Goal: Task Accomplishment & Management: Complete application form

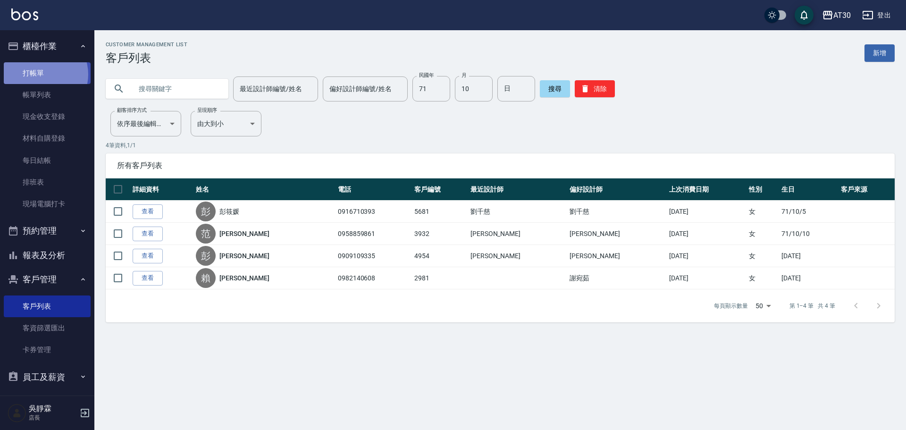
click at [41, 74] on link "打帳單" at bounding box center [47, 73] width 87 height 22
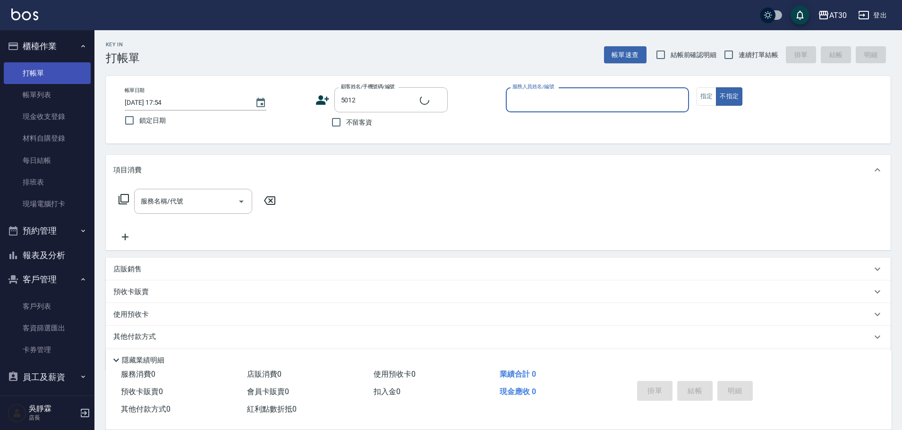
type input "[PERSON_NAME]/0910651883/5012"
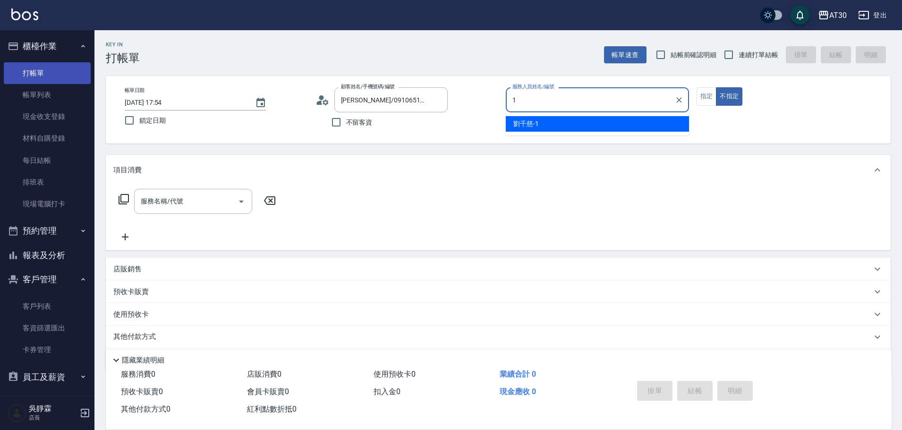
type input "[PERSON_NAME]1"
type button "false"
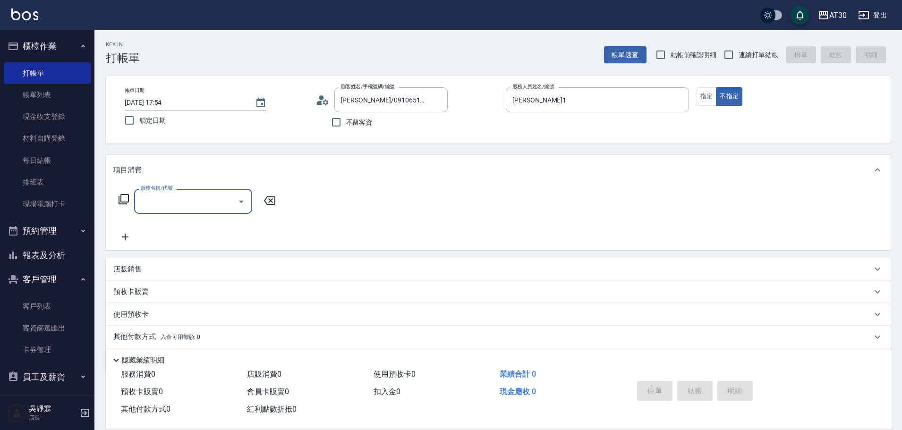
click at [122, 197] on icon at bounding box center [123, 199] width 11 height 11
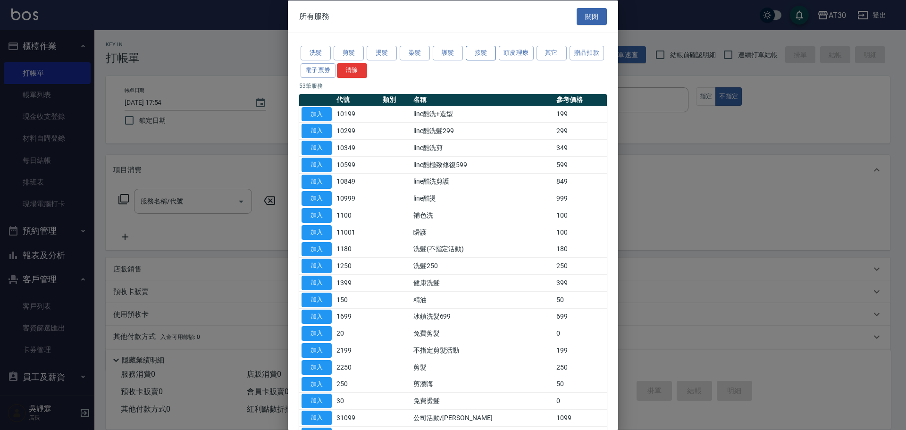
click at [486, 50] on button "接髮" at bounding box center [481, 53] width 30 height 15
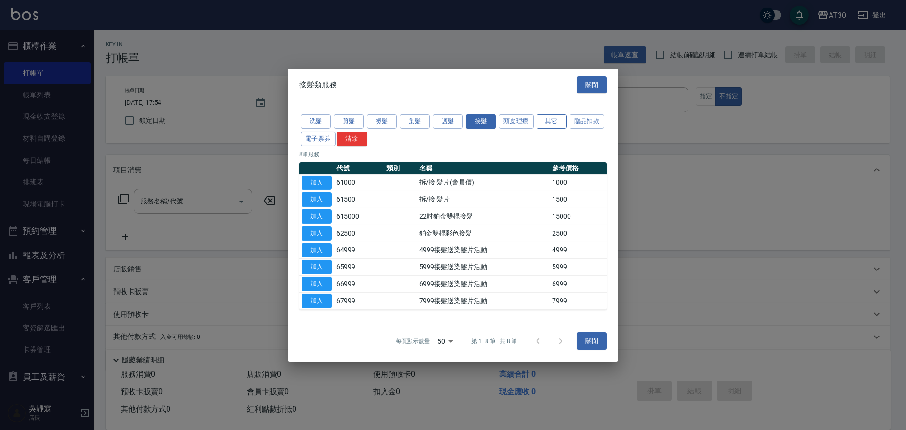
click at [544, 121] on button "其它" at bounding box center [552, 121] width 30 height 15
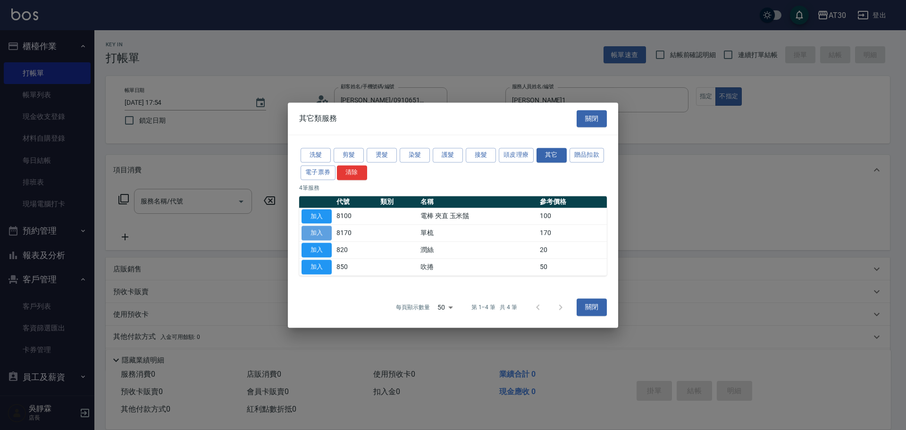
click at [318, 230] on button "加入" at bounding box center [317, 233] width 30 height 15
type input "單梳(8170)"
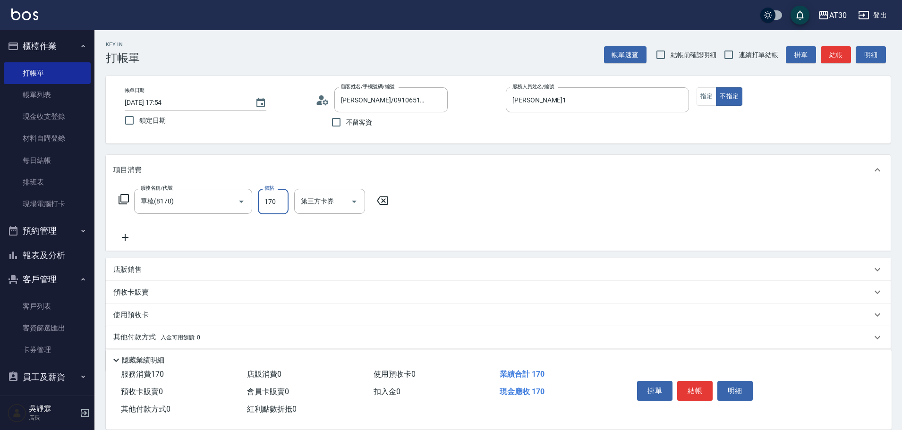
click at [278, 199] on input "170" at bounding box center [273, 201] width 31 height 25
type input "300"
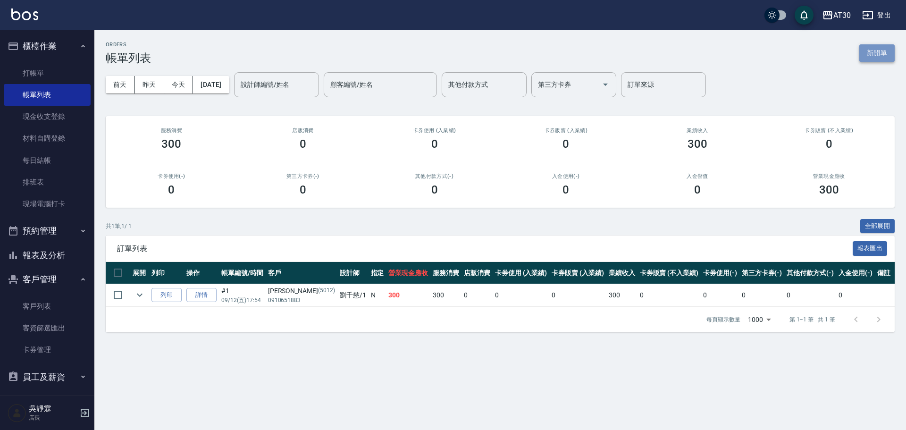
click at [882, 57] on button "新開單" at bounding box center [877, 52] width 35 height 17
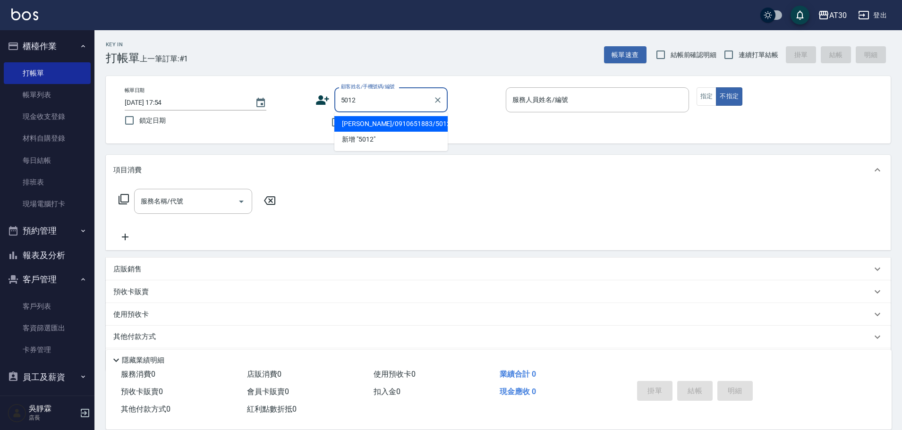
type input "[PERSON_NAME]/0910651883/5012"
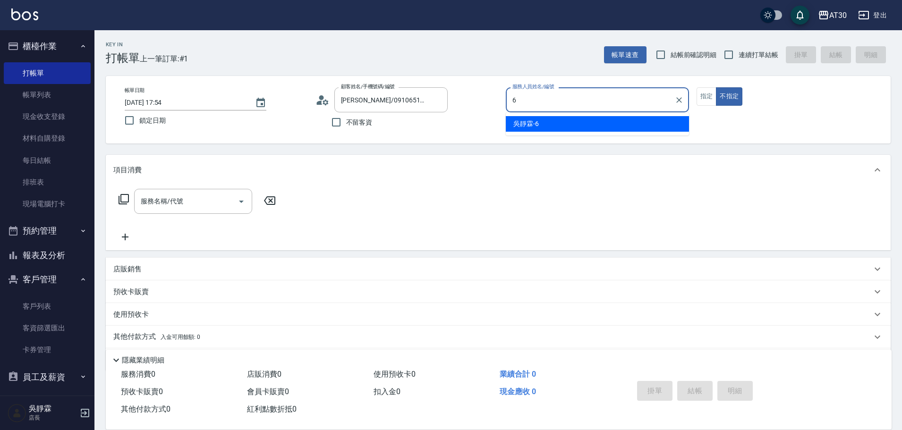
type input "吳靜霖-6"
type button "false"
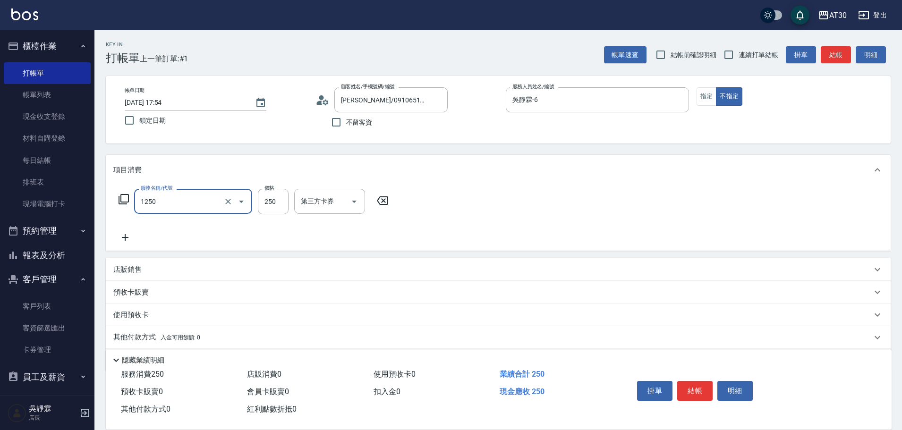
type input "洗髮250(1250)"
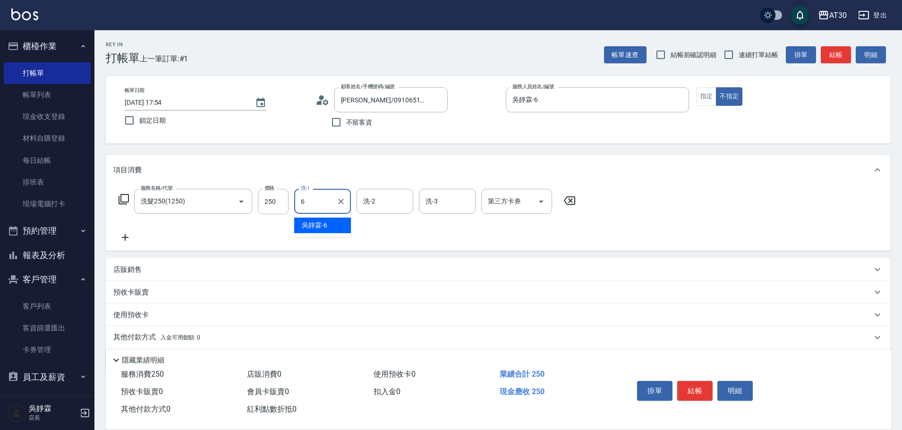
type input "吳靜霖-6"
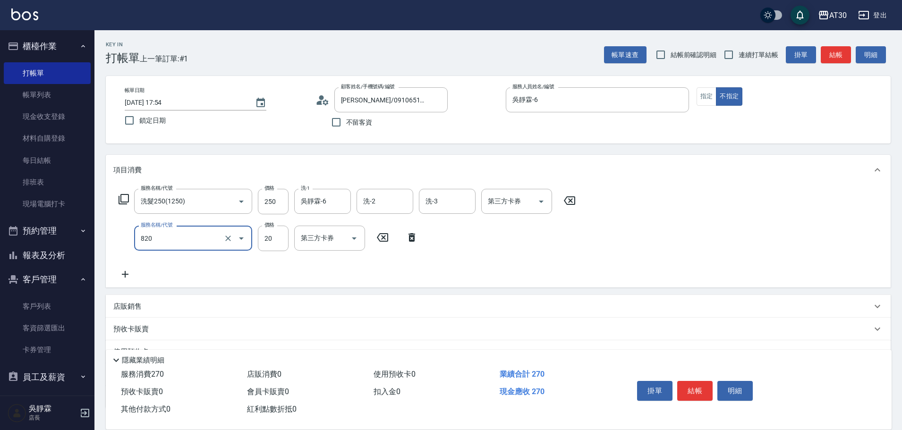
type input "潤絲(820)"
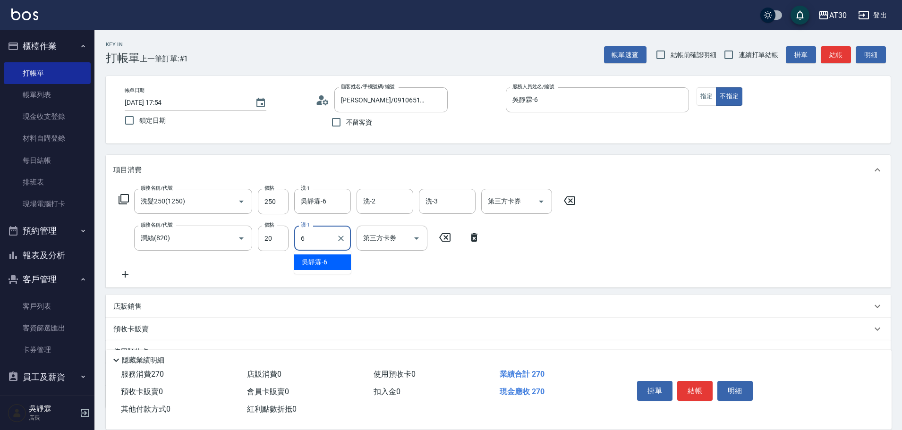
type input "吳靜霖-6"
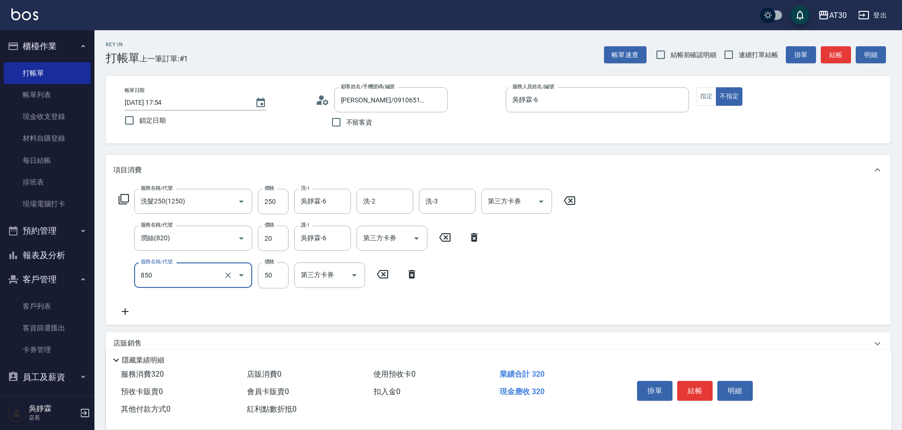
type input "吹捲(850)"
type input "200"
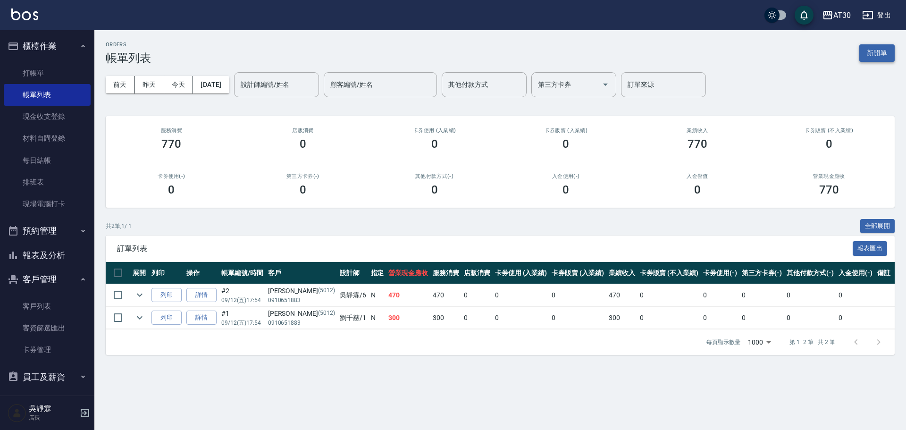
click at [876, 49] on button "新開單" at bounding box center [877, 52] width 35 height 17
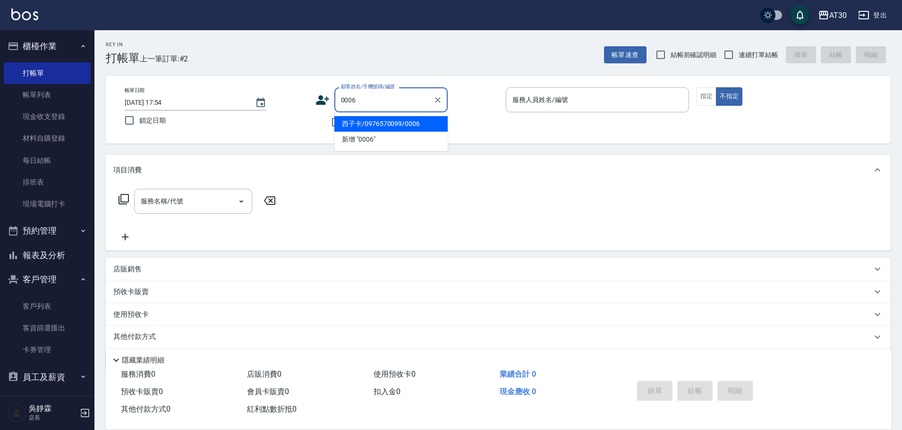
type input "西子卡/0976570099/0006"
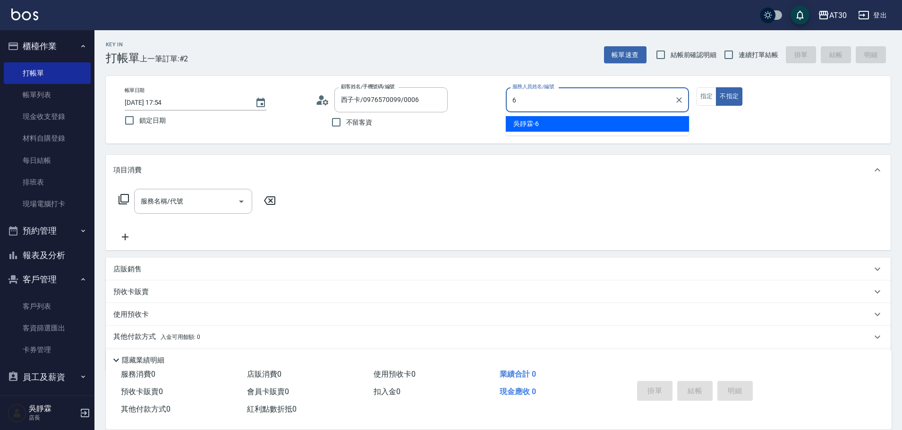
type input "吳靜霖-6"
type button "false"
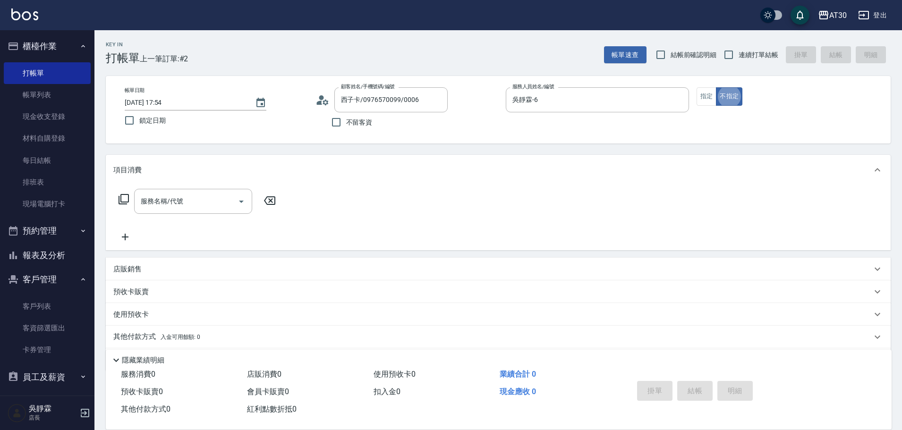
type input "新客人 姓名未設定/0006/null"
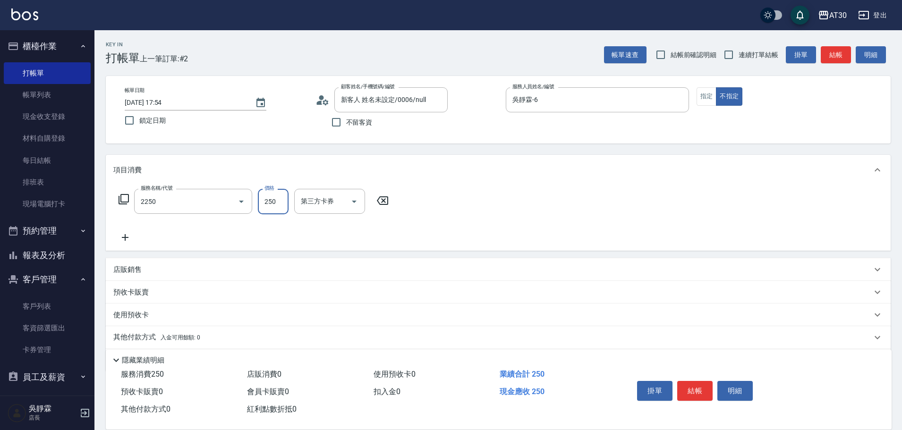
type input "剪髮(2250)"
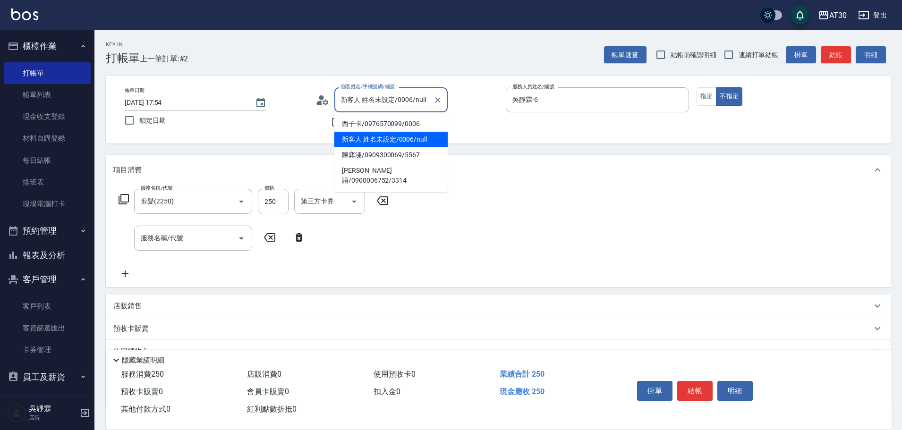
click at [388, 103] on input "新客人 姓名未設定/0006/null" at bounding box center [383, 100] width 91 height 17
click at [389, 120] on li "西子卡/0976570099/0006" at bounding box center [390, 124] width 113 height 16
type input "西子卡/0976570099/0006"
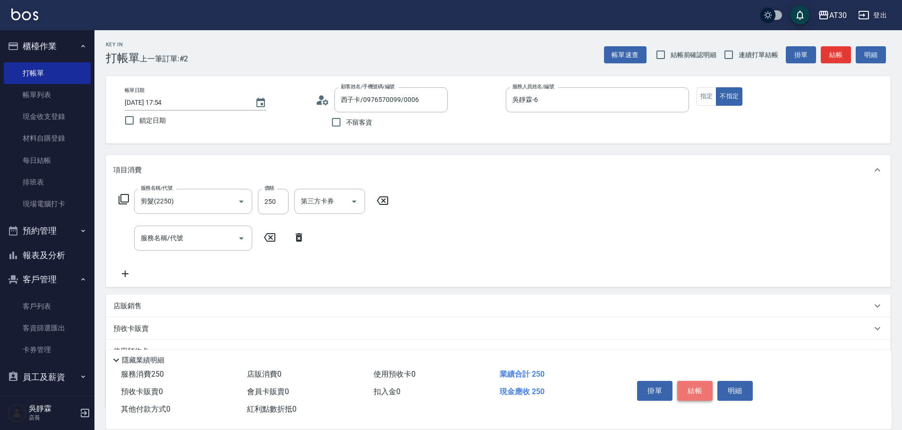
click at [703, 389] on button "結帳" at bounding box center [694, 391] width 35 height 20
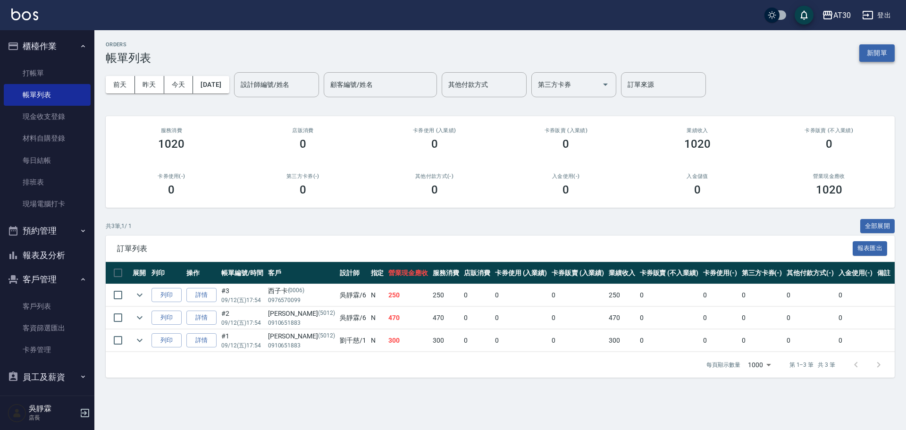
click at [876, 59] on button "新開單" at bounding box center [877, 52] width 35 height 17
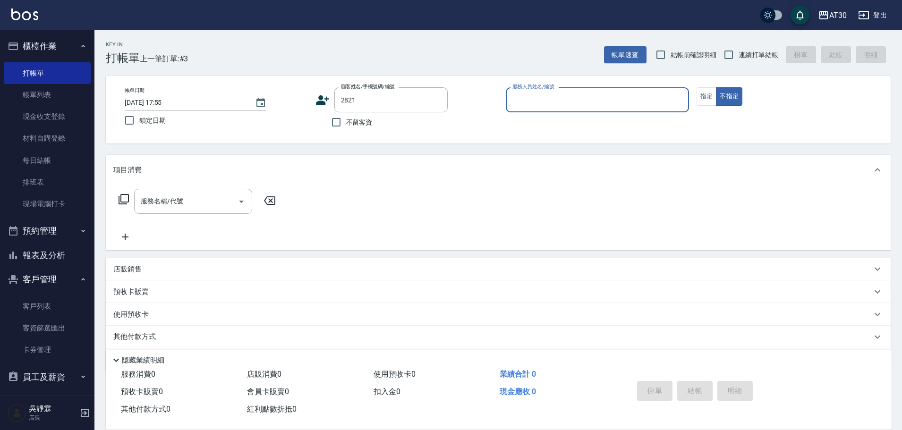
type input "[PERSON_NAME]/0900613793/2821"
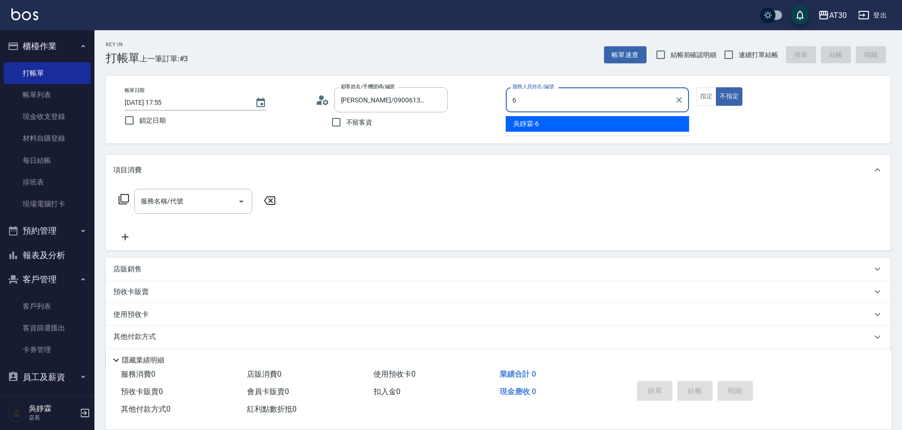
type input "吳靜霖-6"
type button "false"
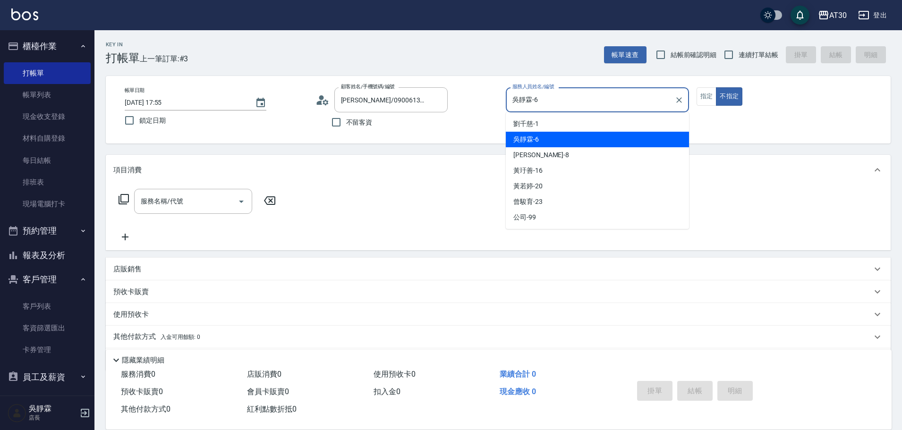
click at [567, 98] on input "吳靜霖-6" at bounding box center [590, 100] width 160 height 17
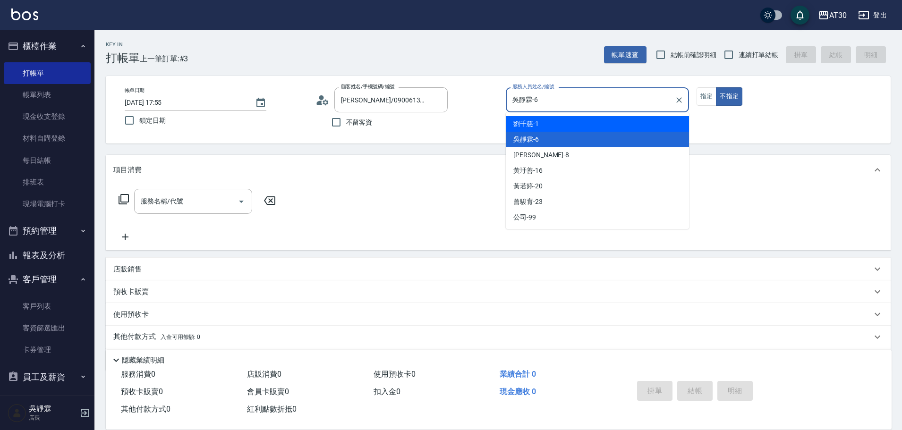
click at [548, 123] on div "[PERSON_NAME]1" at bounding box center [597, 124] width 183 height 16
type input "[PERSON_NAME]1"
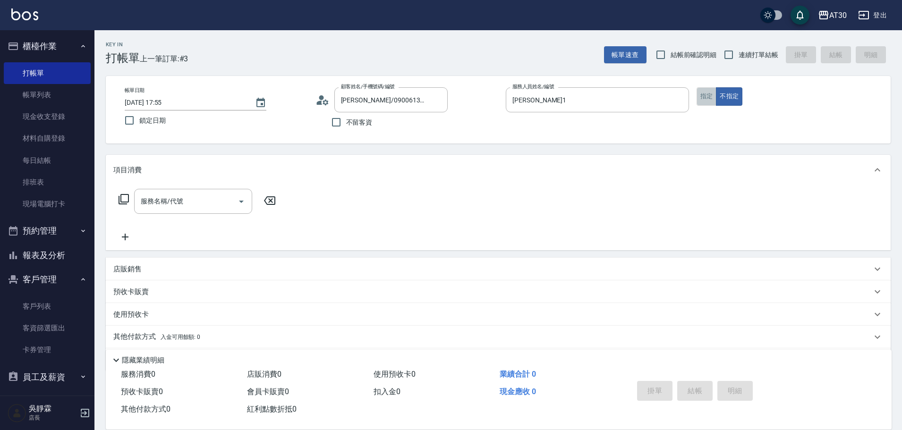
click at [700, 97] on button "指定" at bounding box center [706, 96] width 20 height 18
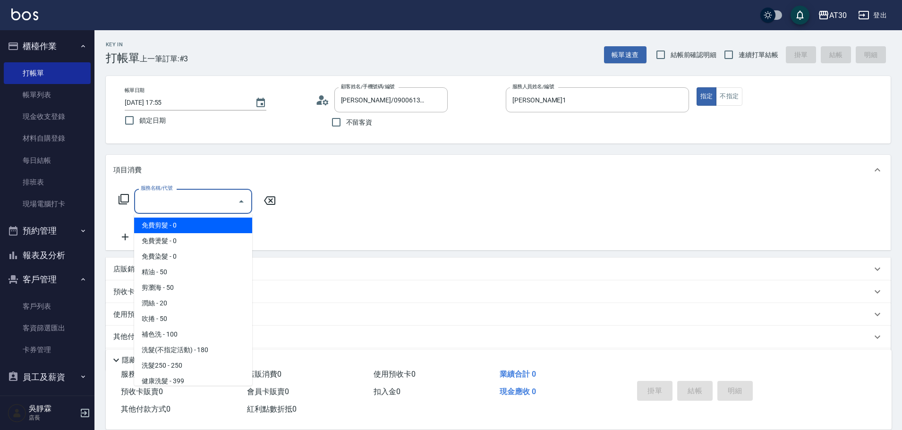
click at [190, 205] on input "服務名稱/代號" at bounding box center [185, 201] width 95 height 17
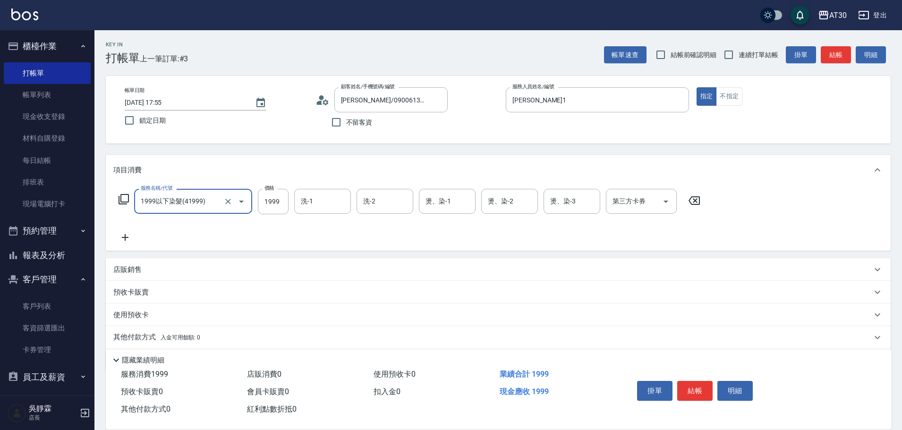
type input "1999以下染髮(41999)"
type input "1099"
type input "吳靜霖-6"
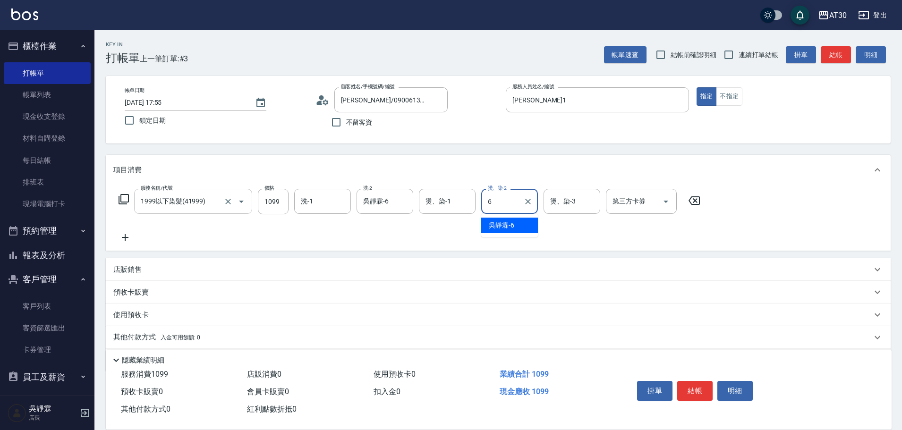
type input "吳靜霖-6"
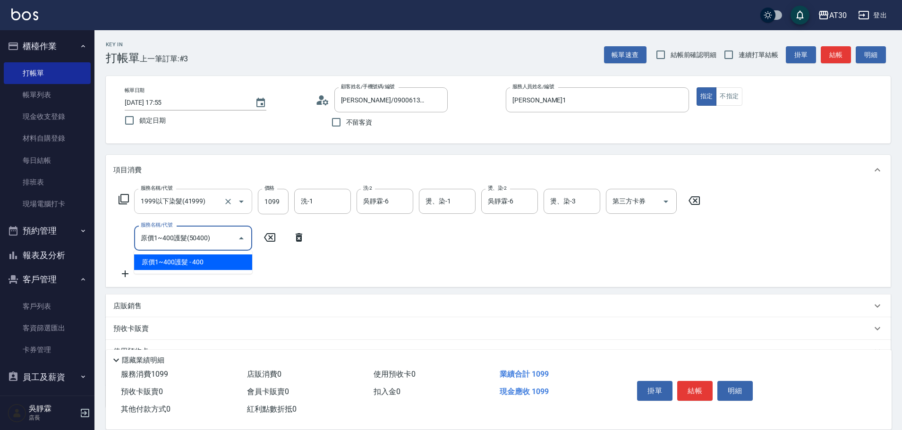
type input "原價1~400護髮(50400)"
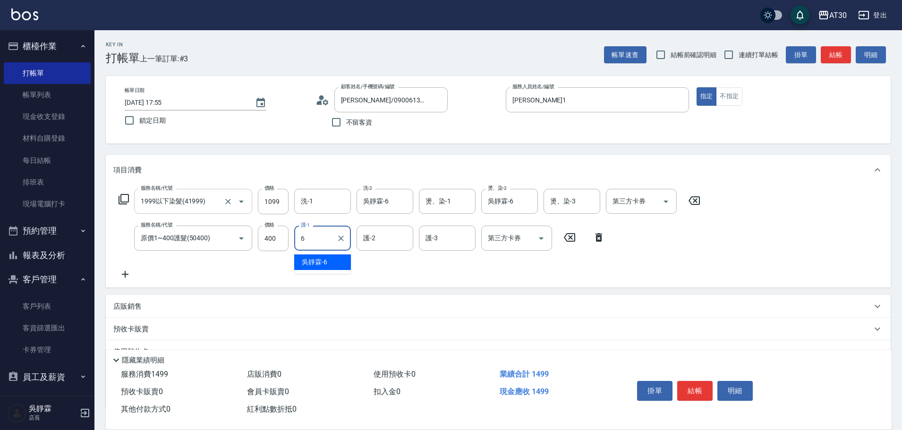
type input "吳靜霖-6"
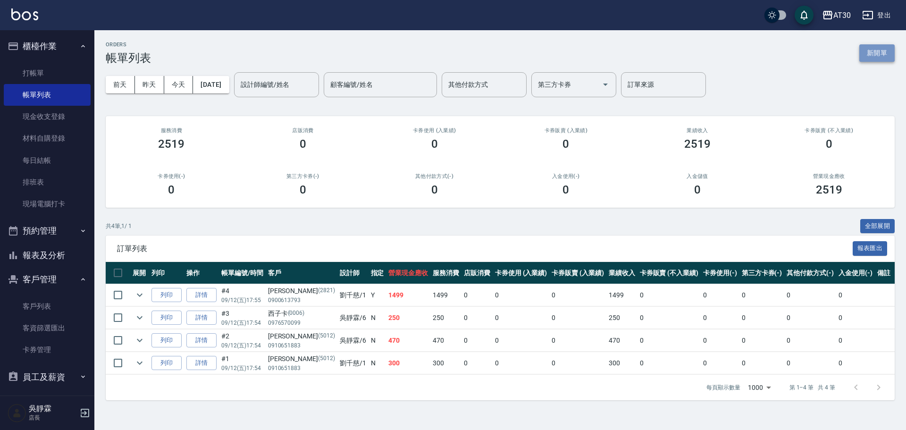
click at [879, 54] on button "新開單" at bounding box center [877, 52] width 35 height 17
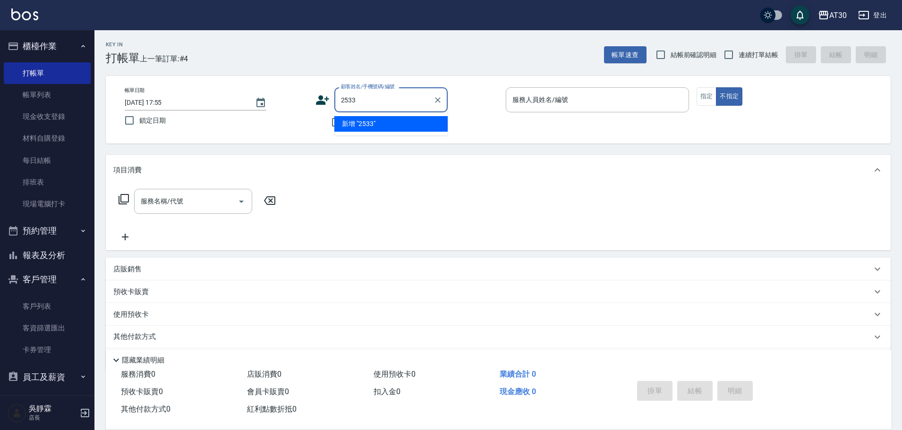
type input "2533"
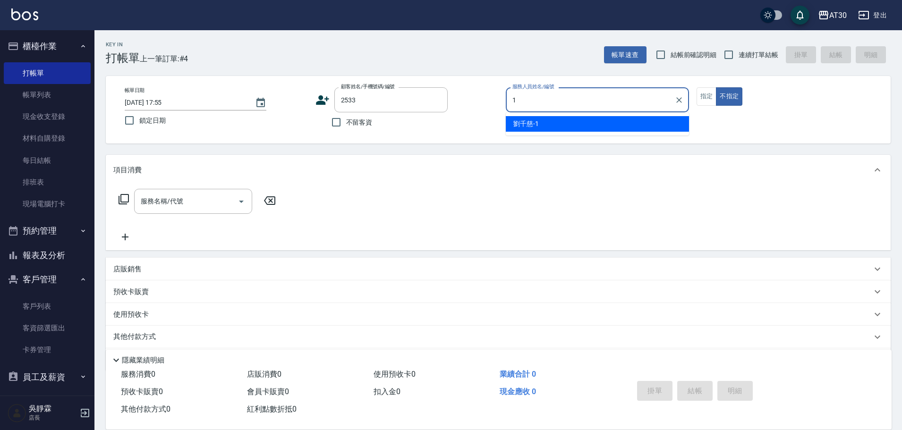
type input "[PERSON_NAME]1"
type button "false"
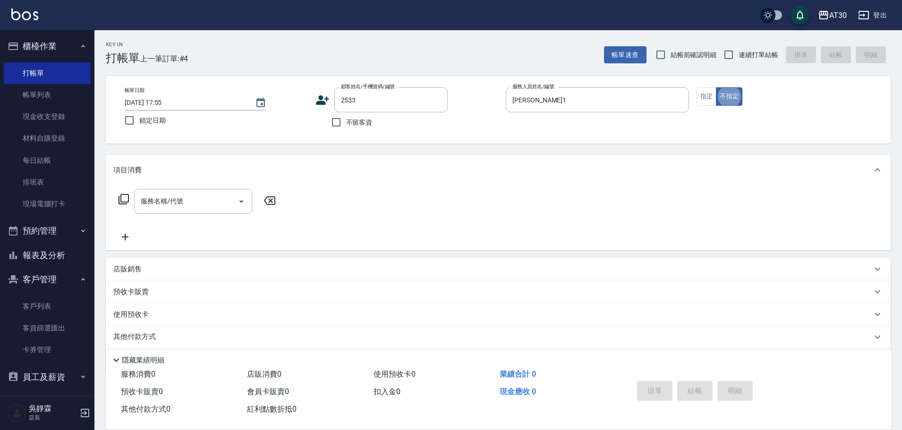
type input "[PERSON_NAME]/0966963513/2533"
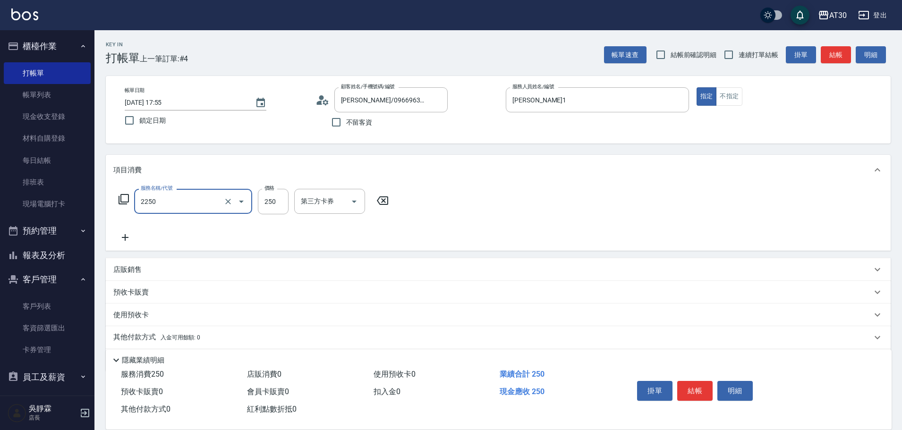
type input "剪髮(2250)"
type input "200"
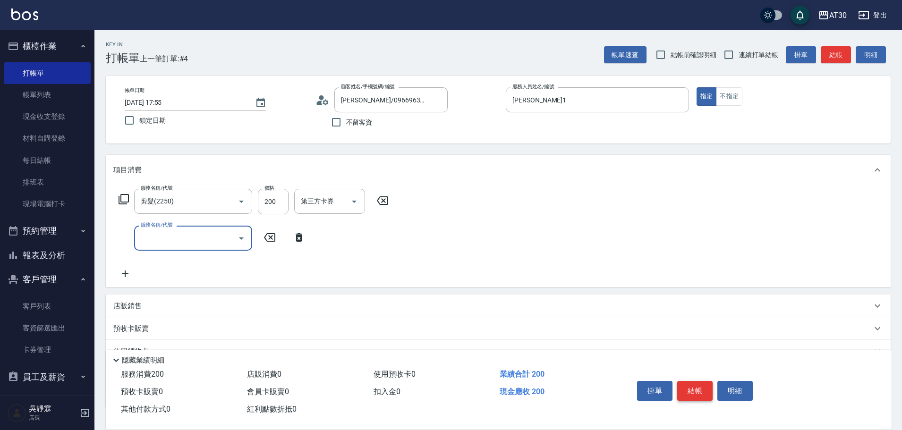
click at [694, 384] on button "結帳" at bounding box center [694, 391] width 35 height 20
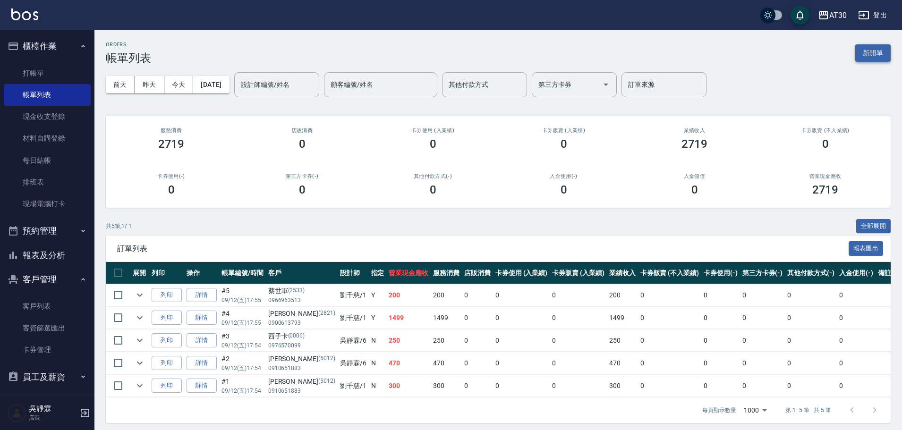
click at [871, 54] on button "新開單" at bounding box center [872, 52] width 35 height 17
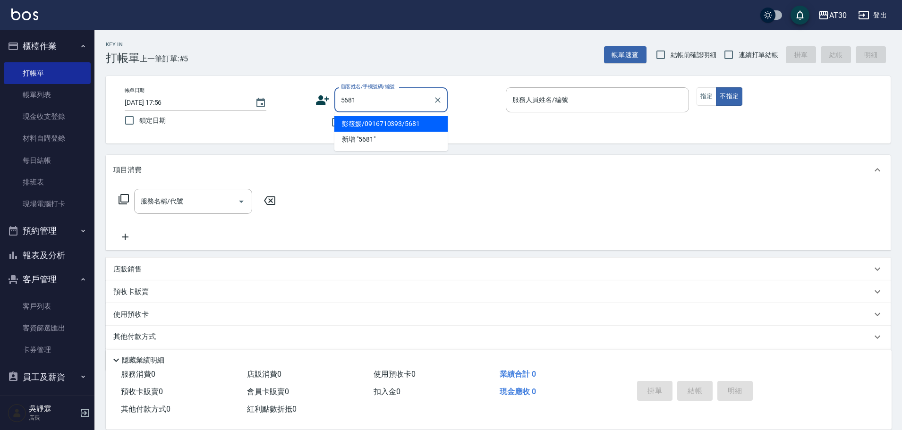
type input "彭筱媛/0916710393/5681"
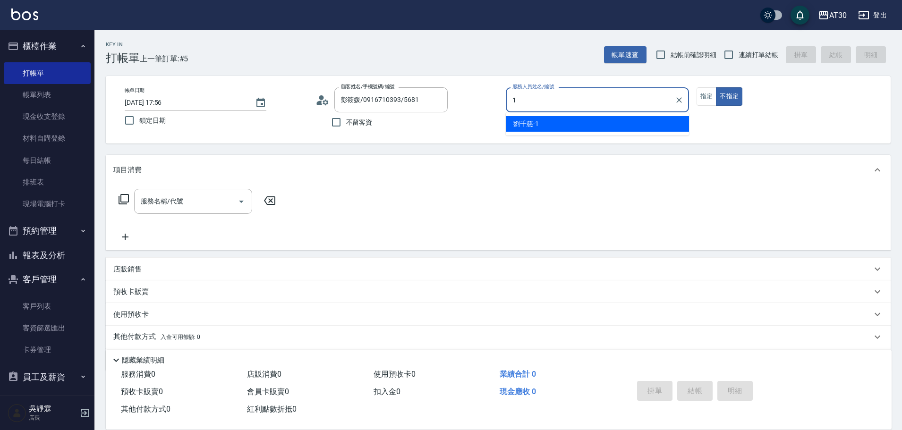
type input "[PERSON_NAME]1"
type button "false"
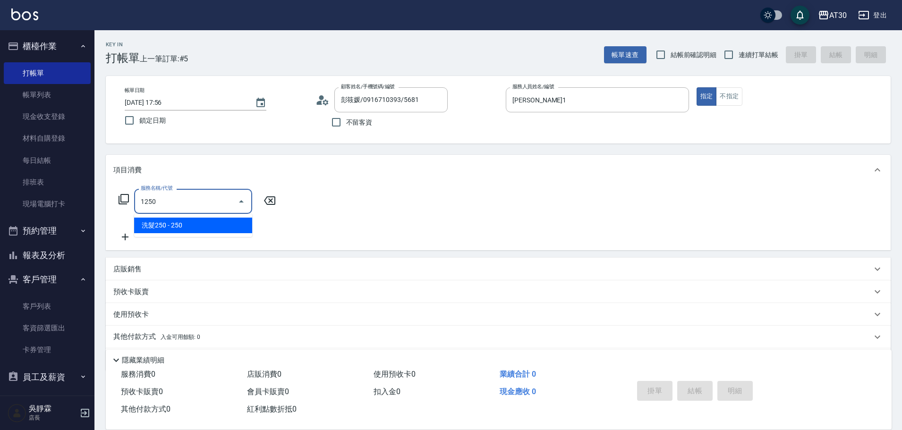
type input "洗髮250(1250)"
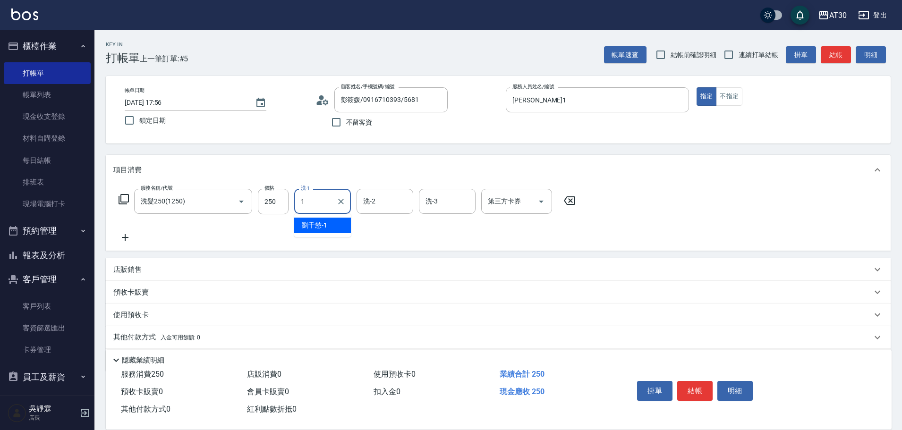
type input "[PERSON_NAME]1"
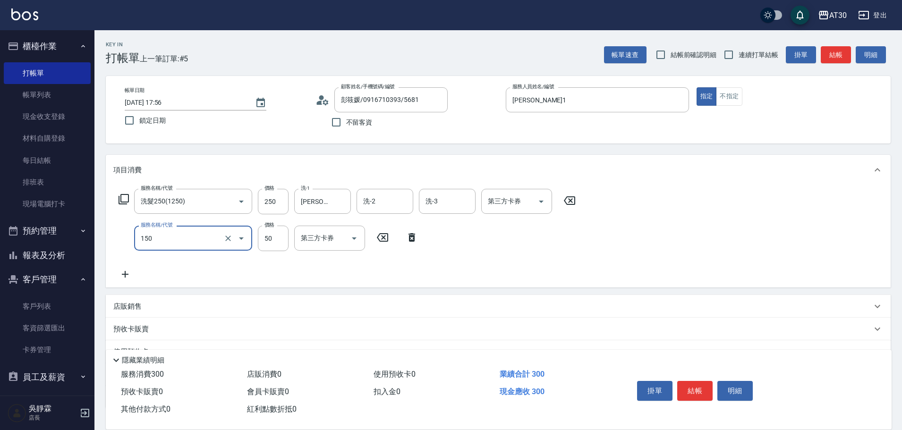
type input "精油(150)"
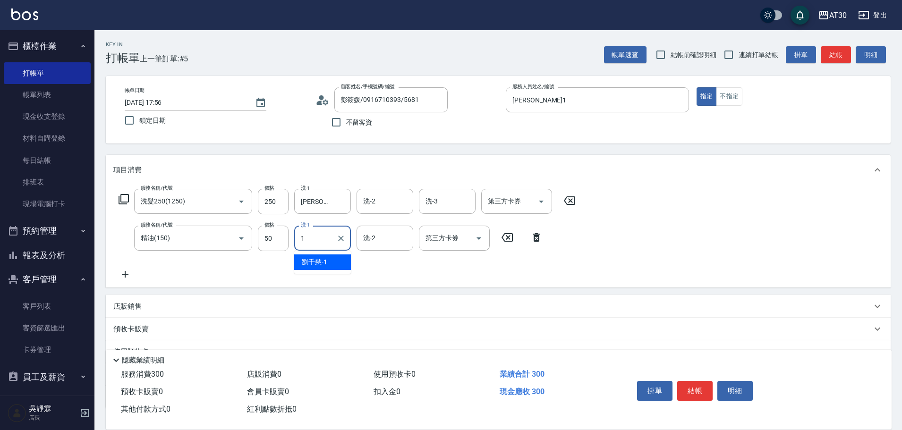
type input "[PERSON_NAME]1"
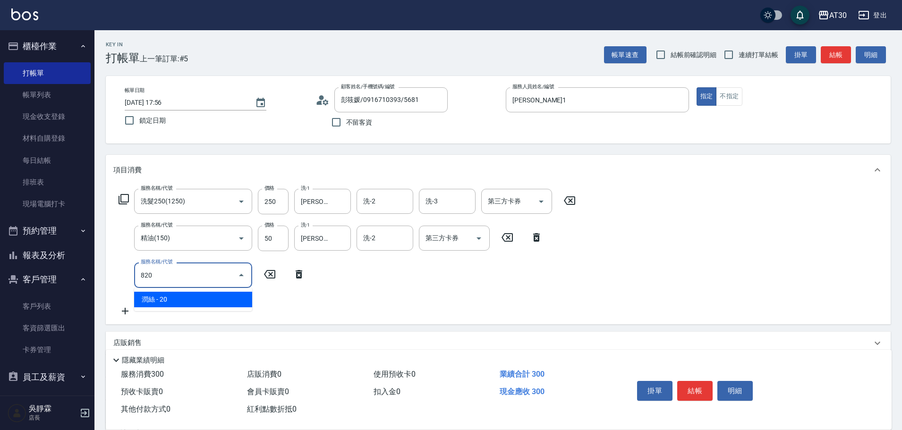
type input "潤絲(820)"
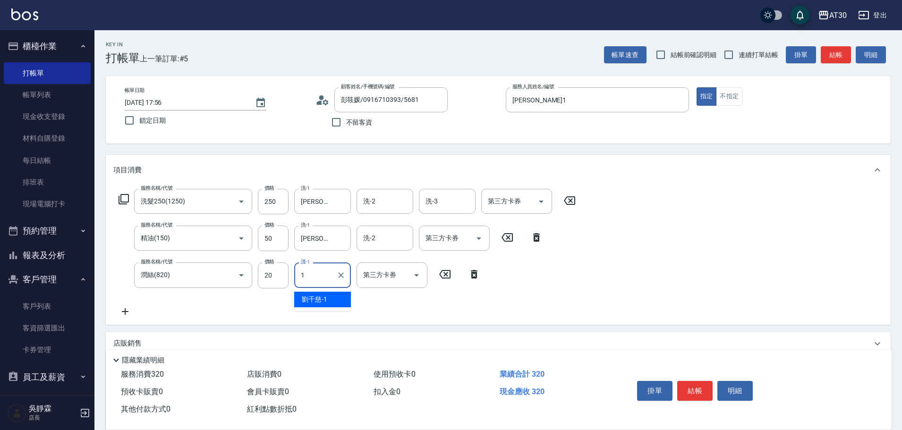
type input "[PERSON_NAME]1"
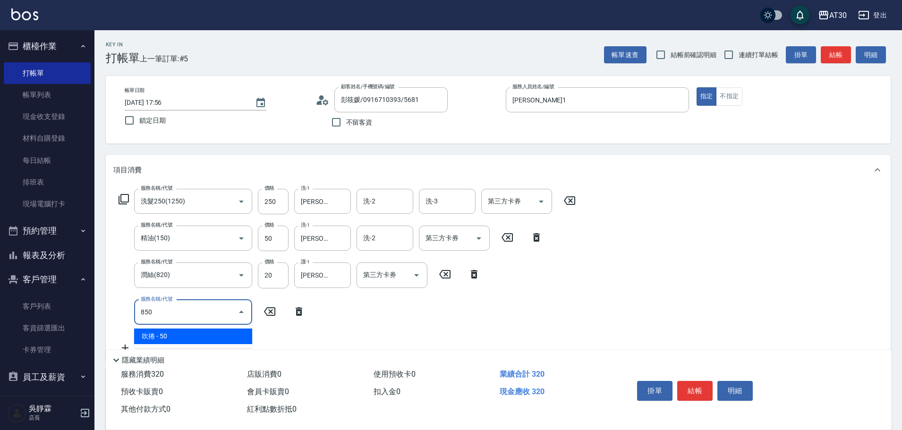
type input "吹捲(850)"
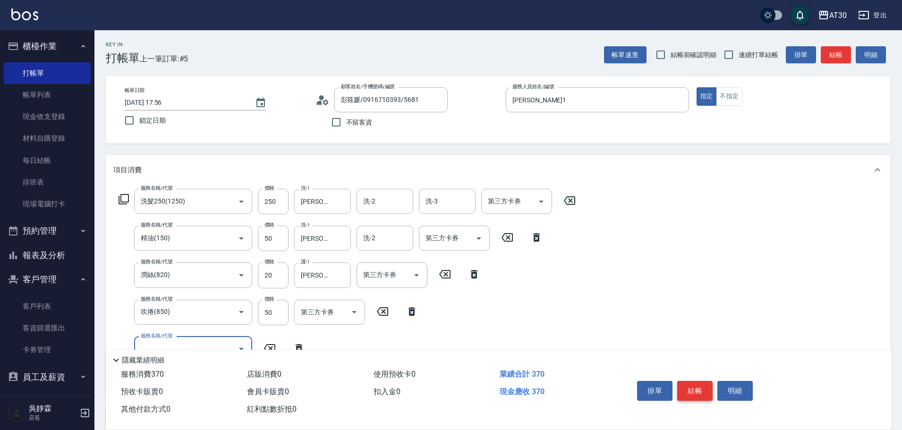
click at [698, 381] on button "結帳" at bounding box center [694, 391] width 35 height 20
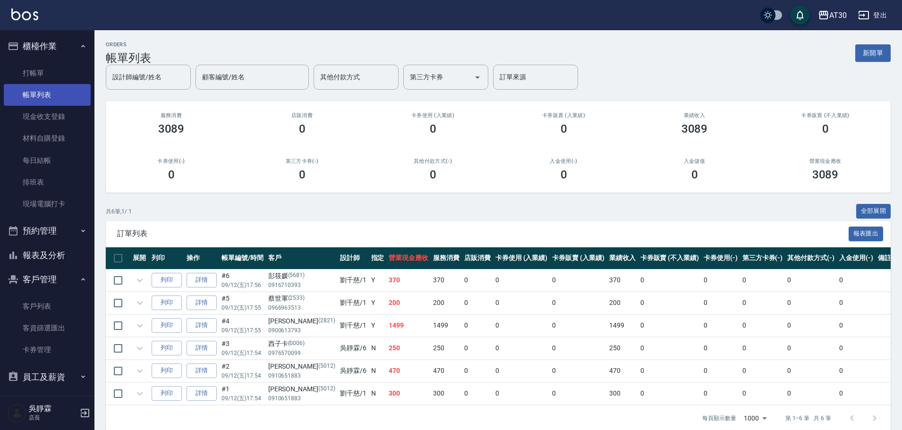
click at [46, 94] on link "帳單列表" at bounding box center [47, 95] width 87 height 22
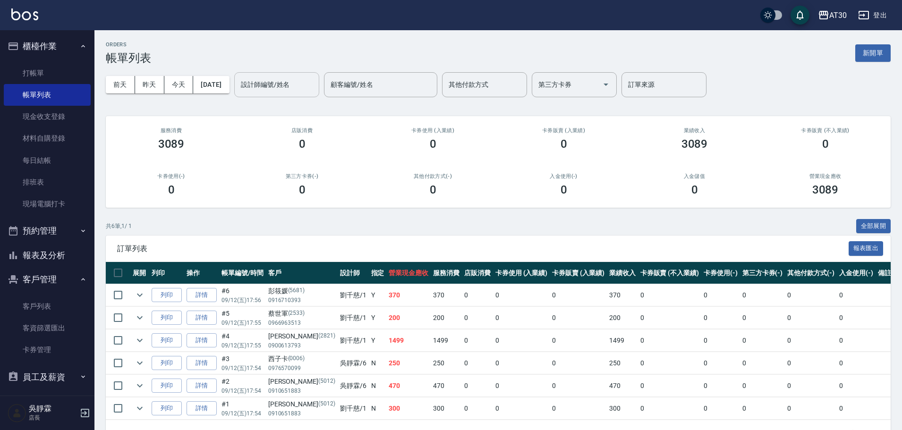
click at [315, 84] on input "設計師編號/姓名" at bounding box center [276, 84] width 76 height 17
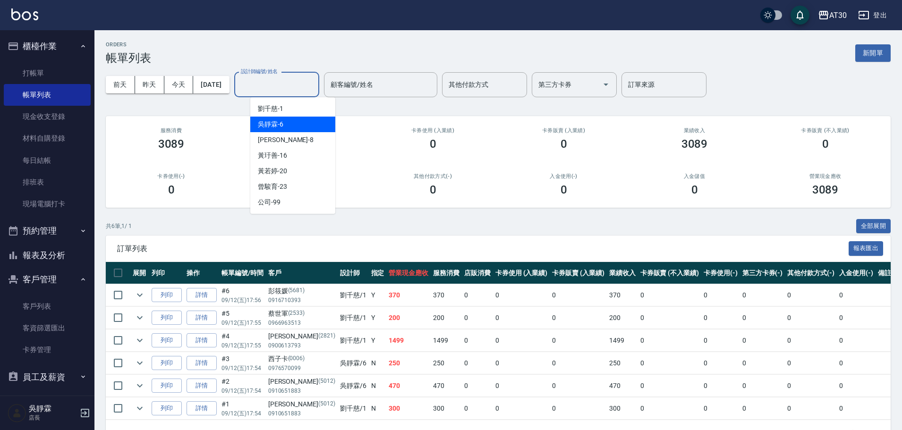
click at [296, 131] on div "[PERSON_NAME]-6" at bounding box center [292, 125] width 85 height 16
type input "吳靜霖-6"
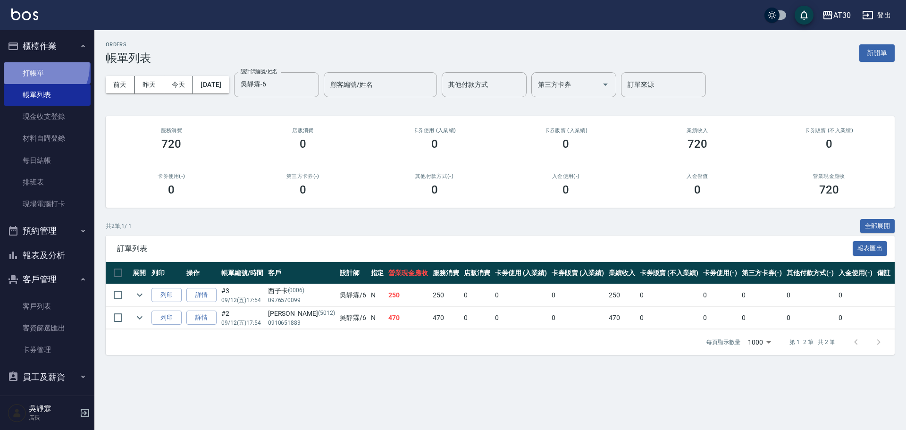
click at [36, 66] on link "打帳單" at bounding box center [47, 73] width 87 height 22
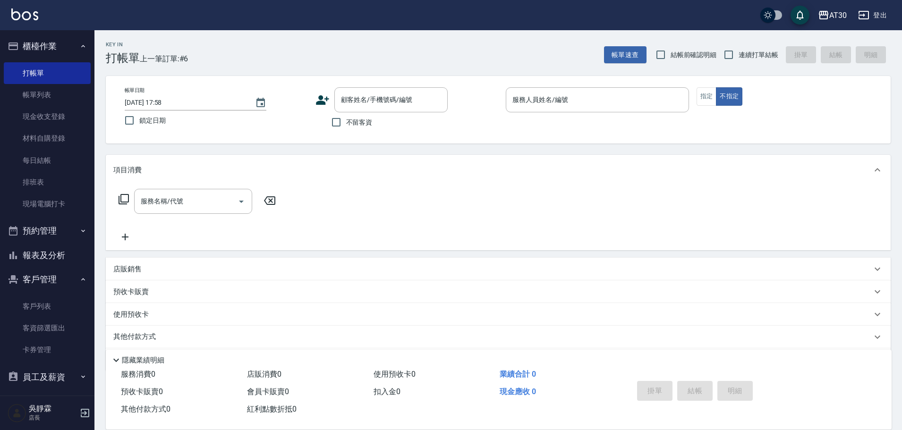
click at [324, 100] on icon at bounding box center [322, 100] width 14 height 14
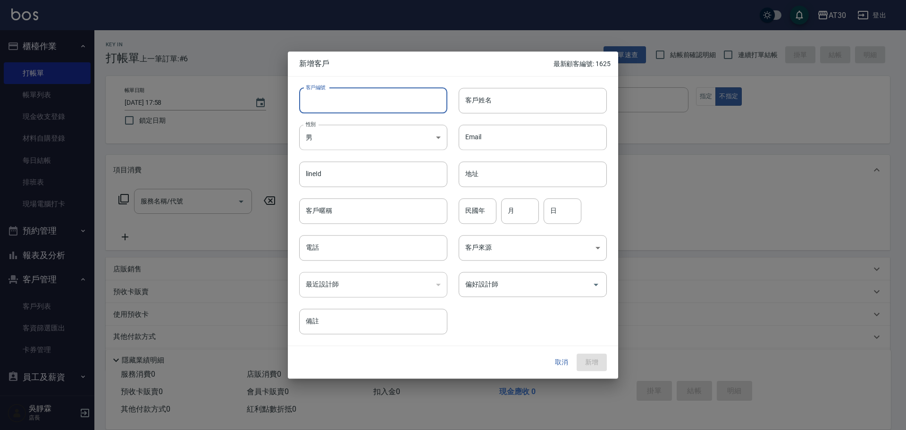
click at [336, 98] on input "客戶編號" at bounding box center [373, 100] width 148 height 25
type input "1655"
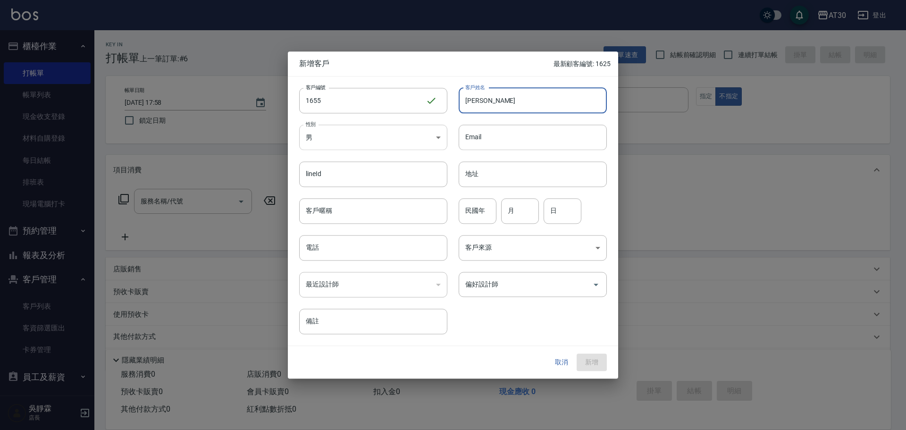
type input "[PERSON_NAME]"
click at [364, 137] on body "AT30 登出 櫃檯作業 打帳單 帳單列表 現金收支登錄 材料自購登錄 每日結帳 排班表 現場電腦打卡 預約管理 預約管理 單日預約紀錄 單週預約紀錄 報表及…" at bounding box center [453, 231] width 906 height 462
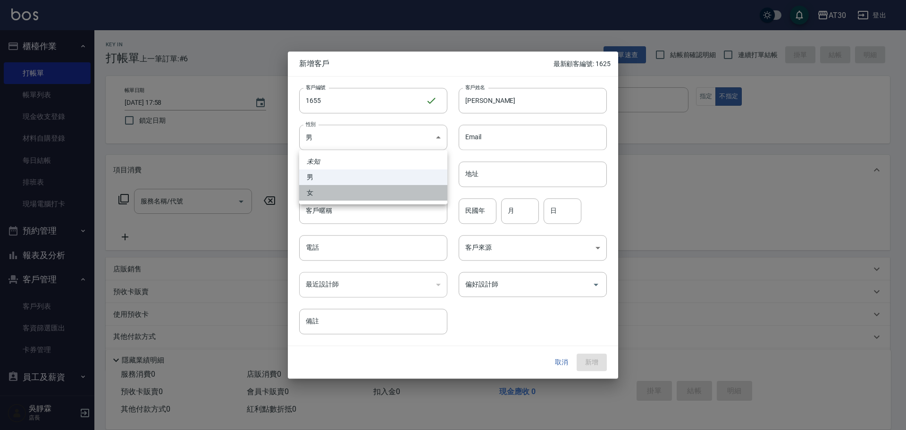
click at [353, 194] on li "女" at bounding box center [373, 193] width 148 height 16
type input "[DEMOGRAPHIC_DATA]"
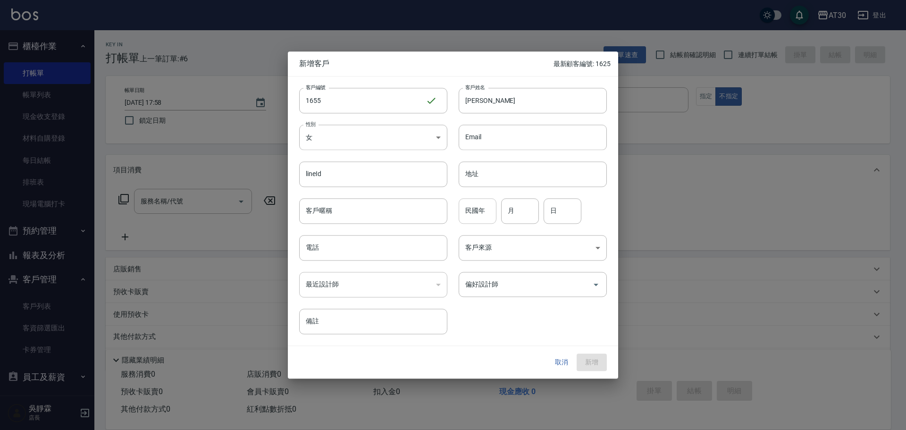
click at [478, 217] on input "民國年" at bounding box center [478, 210] width 38 height 25
type input "70"
type input "06"
type input "18"
click at [360, 242] on input "電話" at bounding box center [373, 247] width 148 height 25
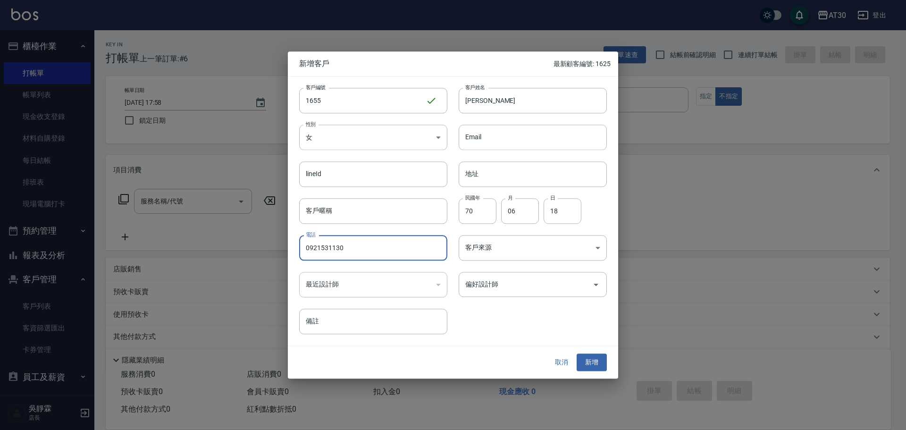
type input "0921531130"
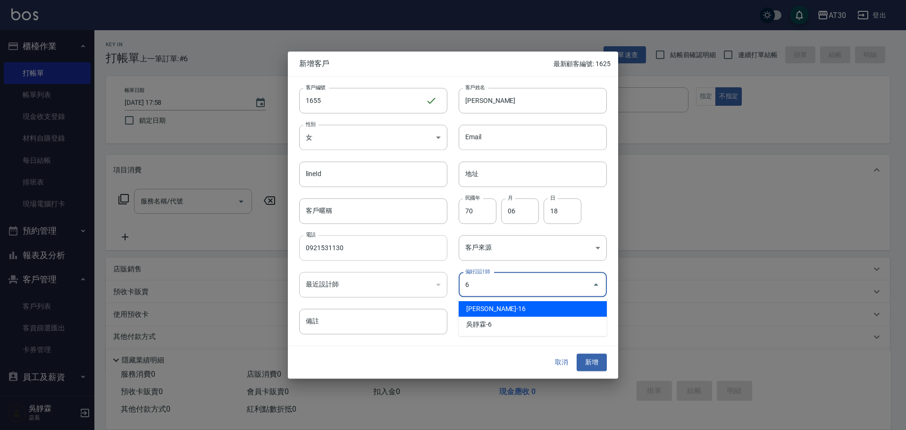
type input "黃玗善"
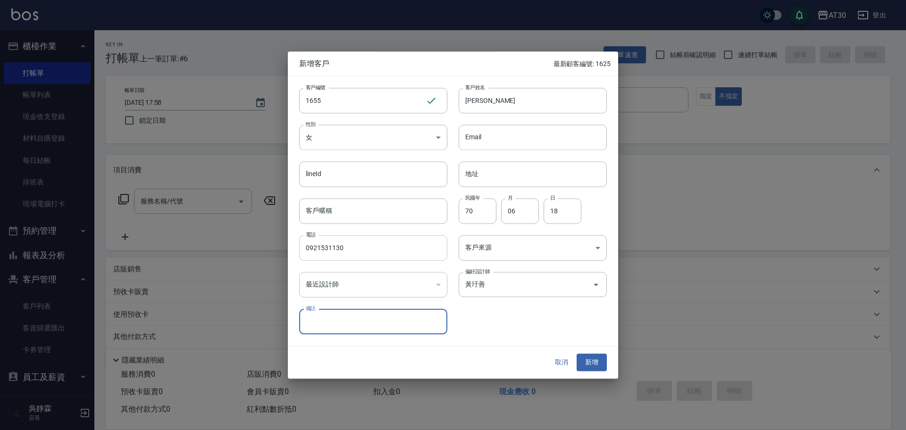
click at [577, 354] on button "新增" at bounding box center [592, 362] width 30 height 17
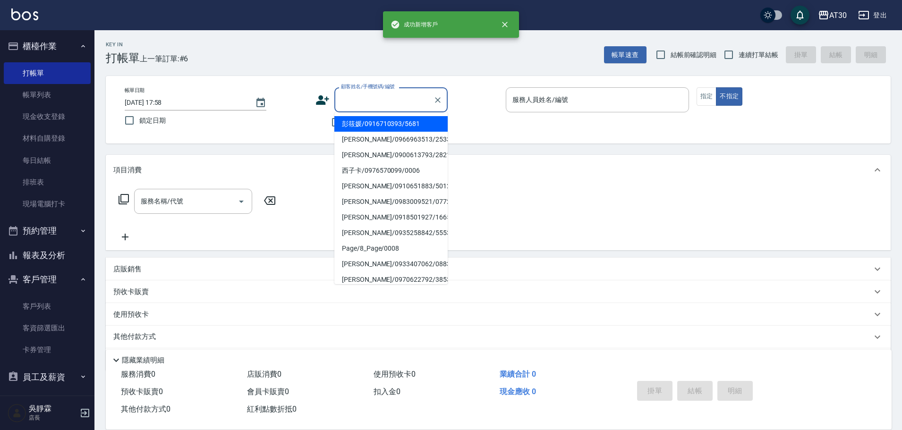
click at [386, 100] on input "顧客姓名/手機號碼/編號" at bounding box center [383, 100] width 91 height 17
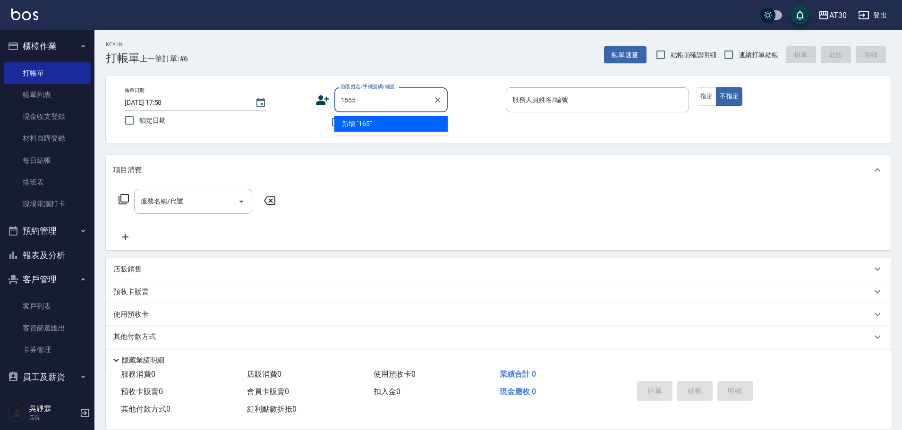
type input "1655"
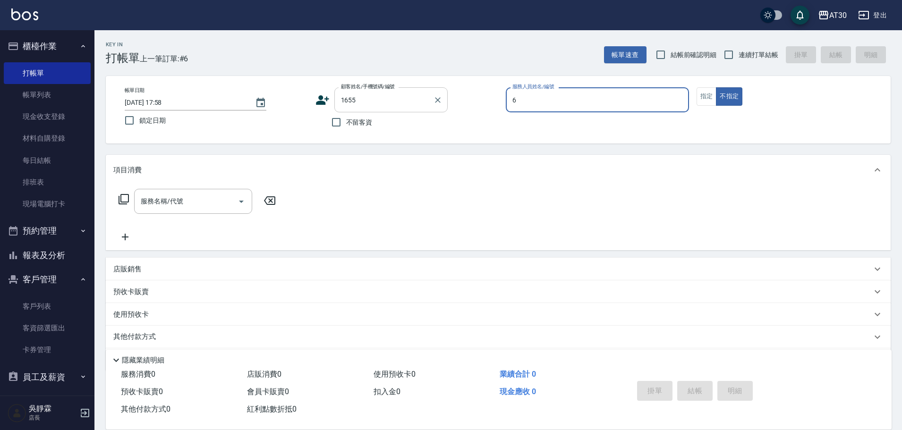
type input "6"
type input "[PERSON_NAME]/0921531130/1655"
type input "吳靜霖-6"
type button "false"
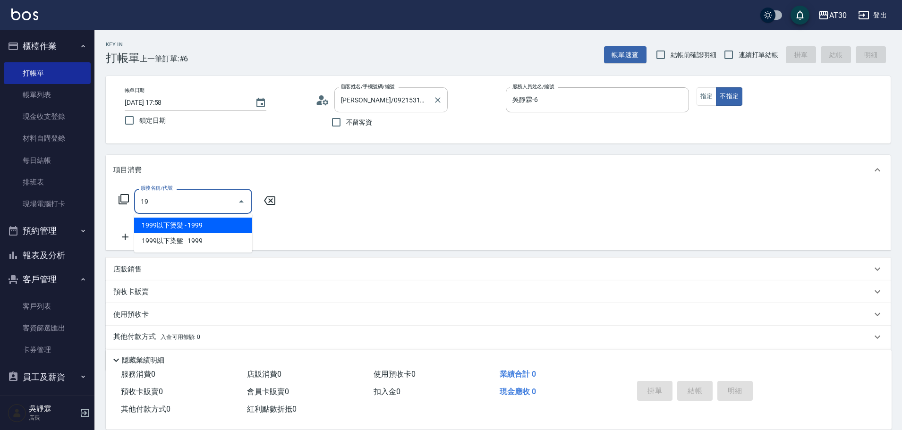
type input "1"
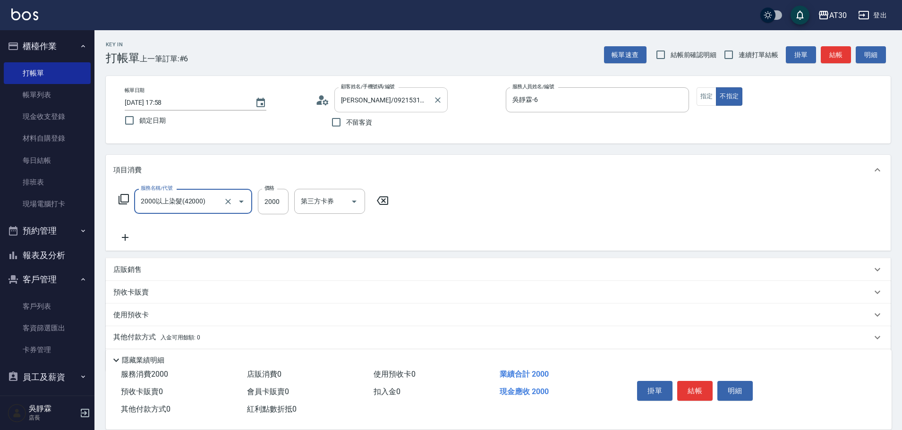
type input "2000以上染髮(42000)"
type input "2099"
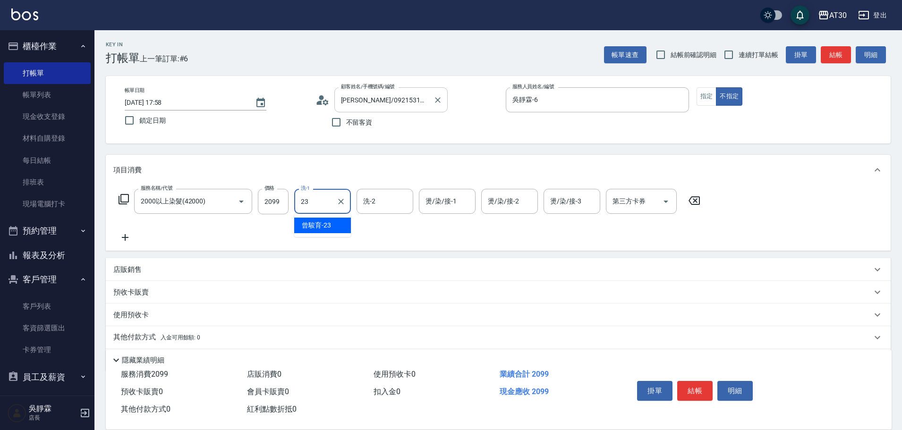
type input "曾駿育-23"
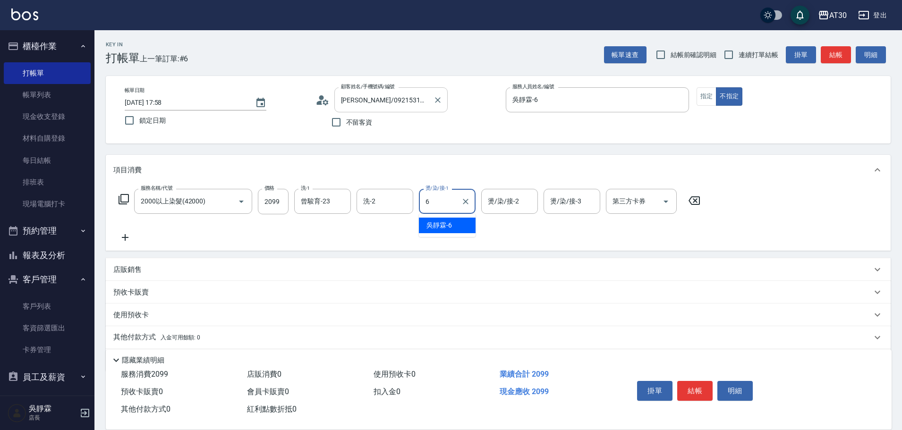
type input "吳靜霖-6"
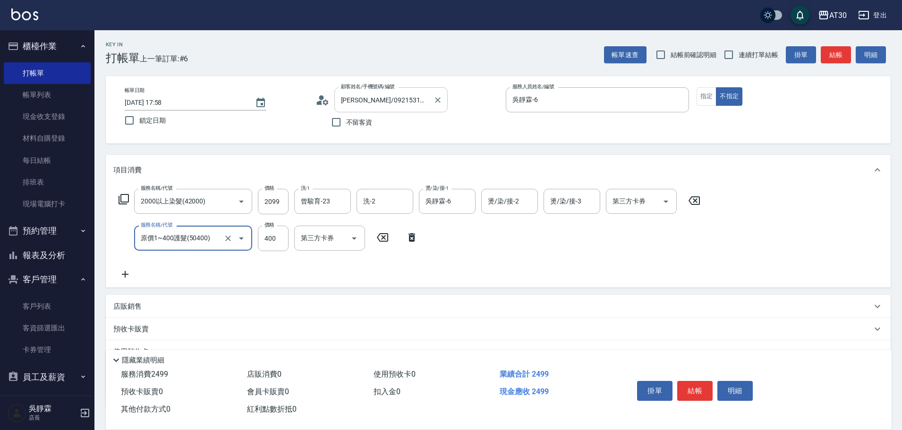
type input "原價1~400護髮(50400)"
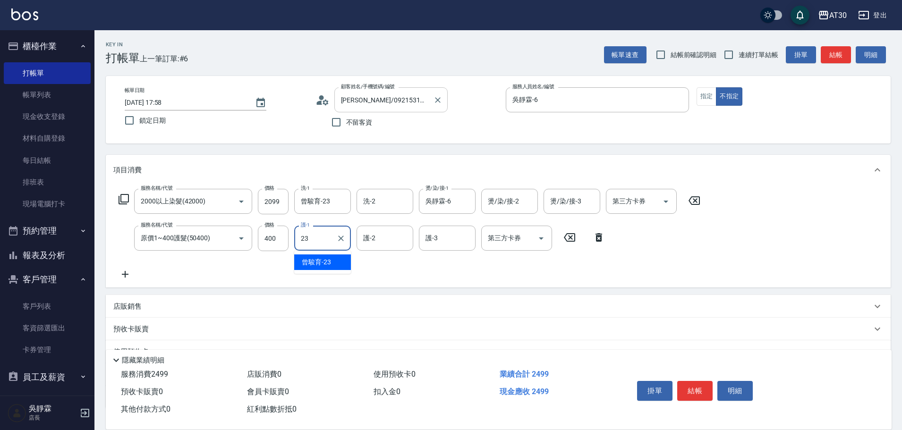
type input "曾駿育-23"
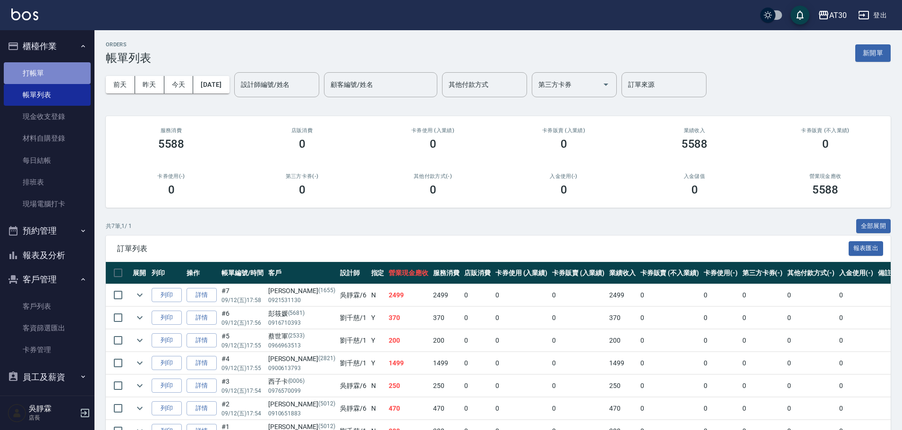
click at [50, 68] on link "打帳單" at bounding box center [47, 73] width 87 height 22
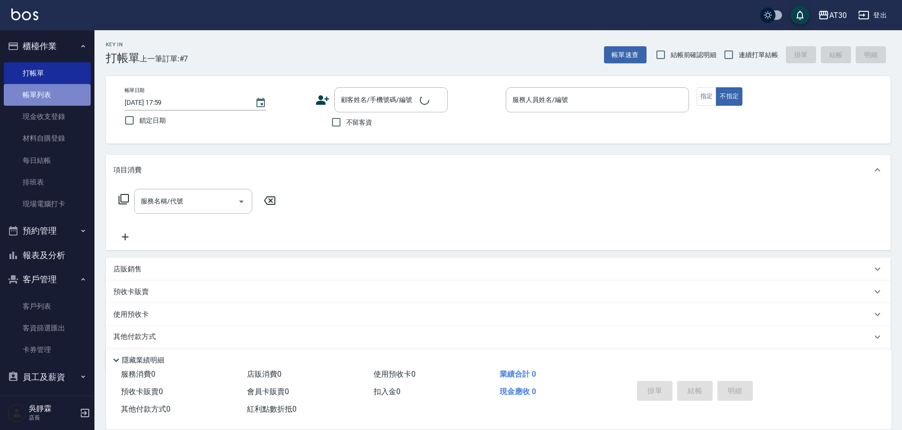
click at [52, 100] on link "帳單列表" at bounding box center [47, 95] width 87 height 22
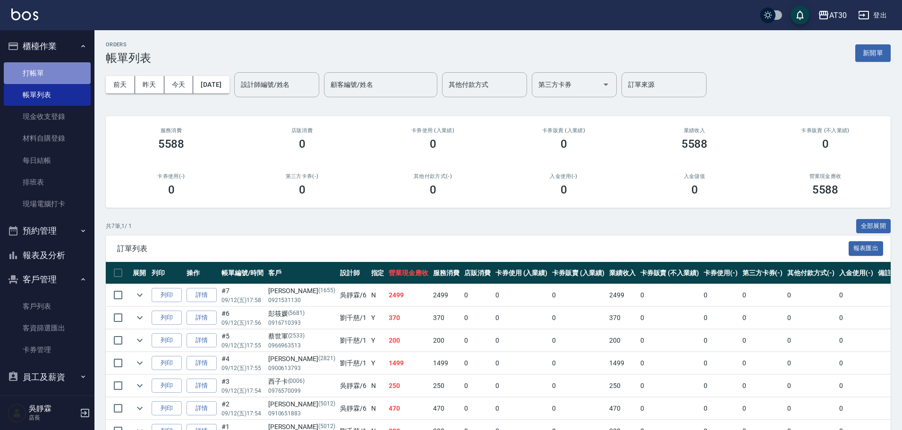
click at [56, 69] on link "打帳單" at bounding box center [47, 73] width 87 height 22
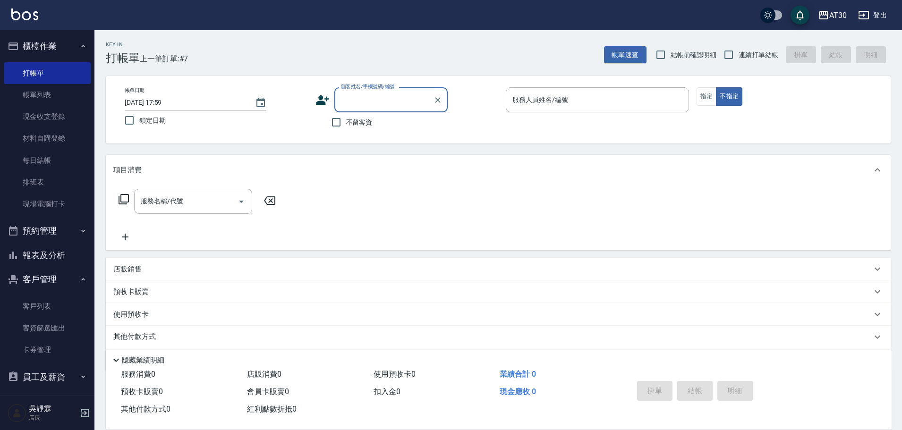
click at [319, 102] on icon at bounding box center [322, 99] width 13 height 9
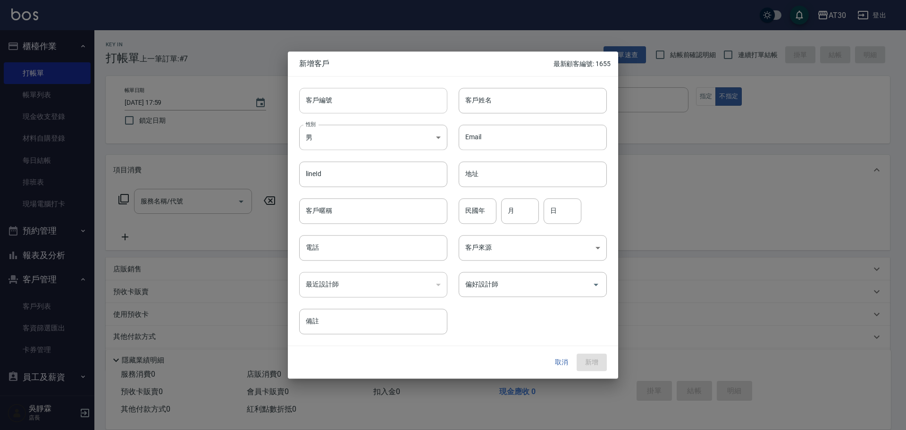
click at [319, 102] on input "客戶編號" at bounding box center [373, 100] width 148 height 25
type input "1709"
type input "[PERSON_NAME]"
click at [481, 218] on input "民國年" at bounding box center [478, 210] width 38 height 25
type input "99"
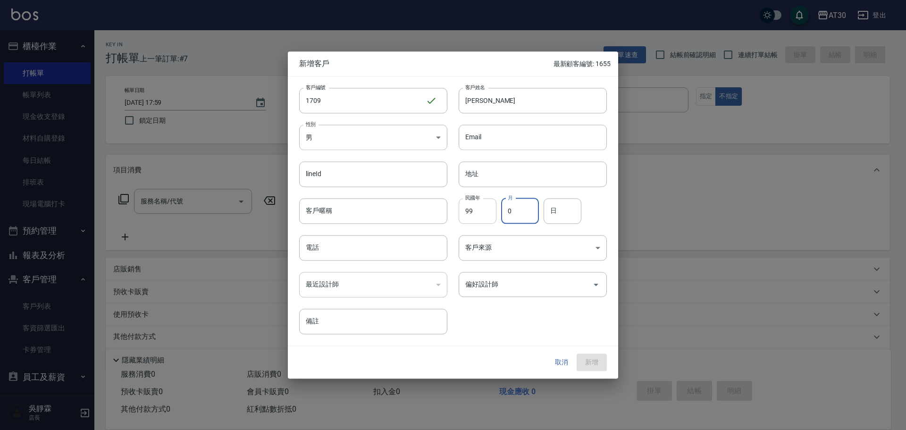
type input "0"
click at [511, 210] on input "0" at bounding box center [520, 210] width 38 height 25
type input "03"
click at [555, 212] on input "日" at bounding box center [563, 210] width 38 height 25
type input "16"
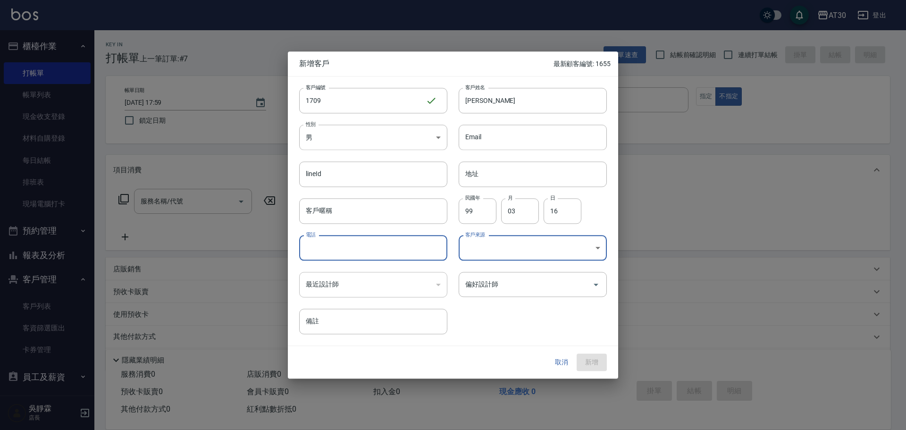
click at [398, 247] on input "電話" at bounding box center [373, 247] width 148 height 25
type input "0968126765"
click at [515, 290] on input "偏好設計師" at bounding box center [526, 284] width 126 height 17
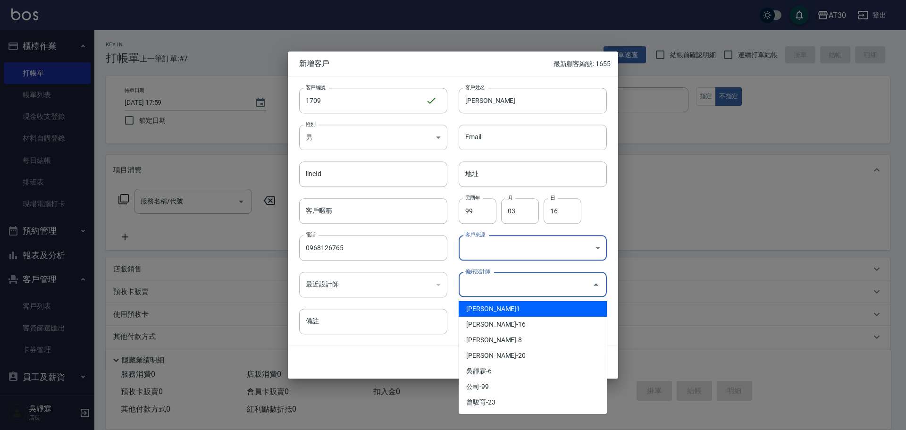
click at [501, 310] on li "[PERSON_NAME]1" at bounding box center [533, 309] width 148 height 16
type input "劉千慈"
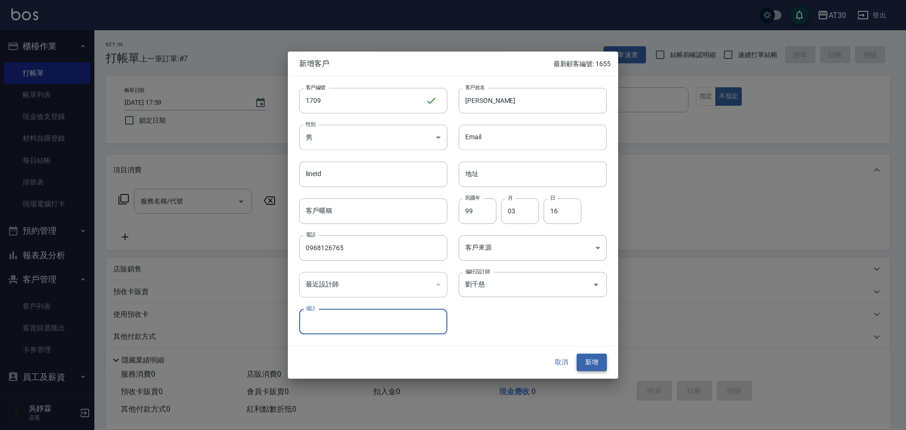
click at [593, 365] on button "新增" at bounding box center [592, 362] width 30 height 17
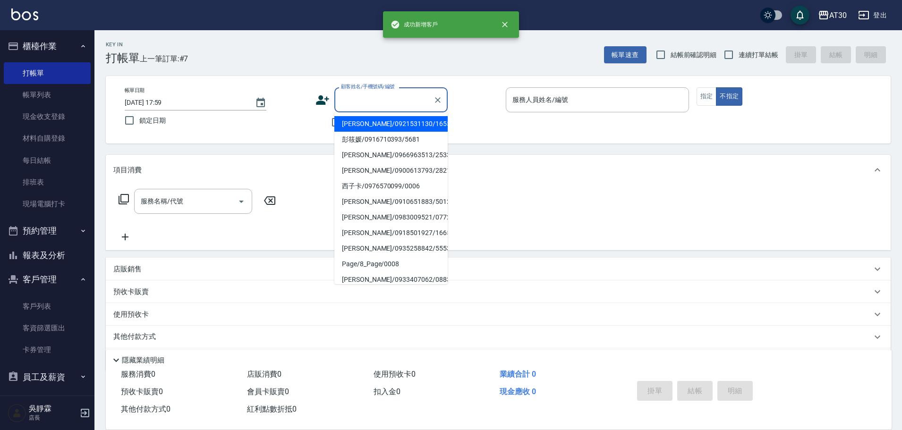
click at [353, 102] on input "顧客姓名/手機號碼/編號" at bounding box center [383, 100] width 91 height 17
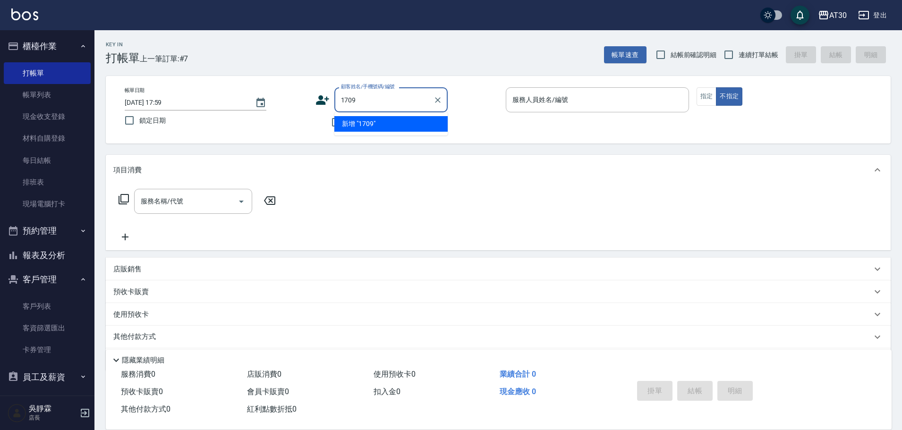
type input "1709"
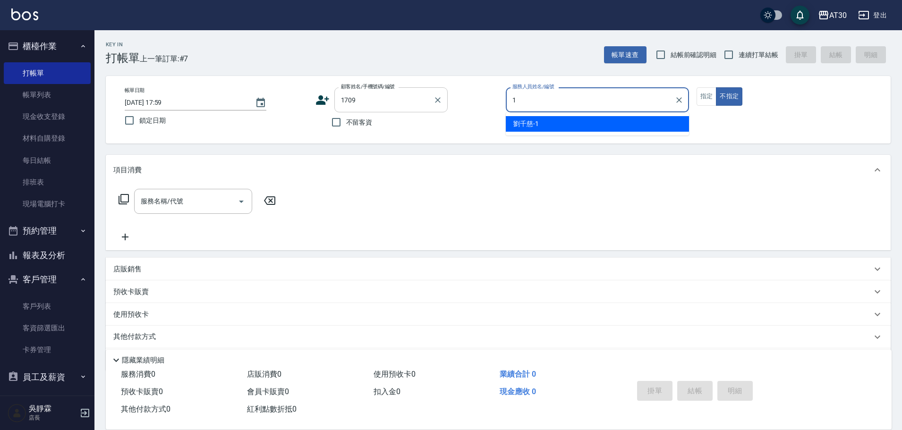
type input "[PERSON_NAME]1"
type button "false"
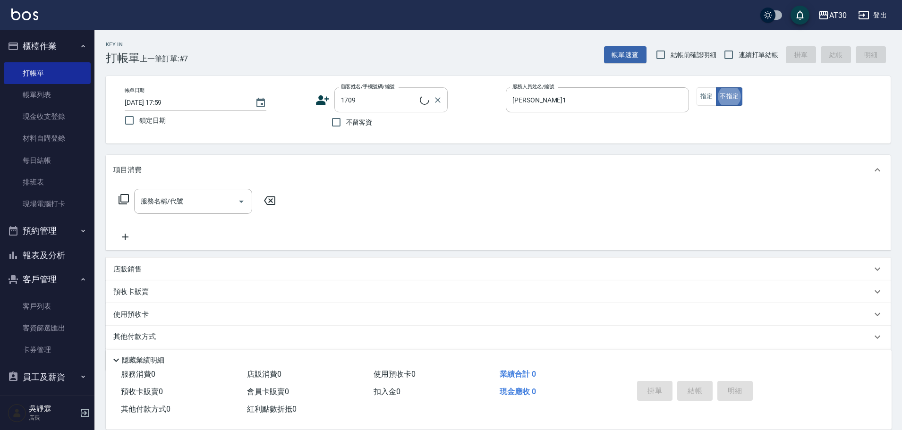
type input "[PERSON_NAME]/0968126765/1709"
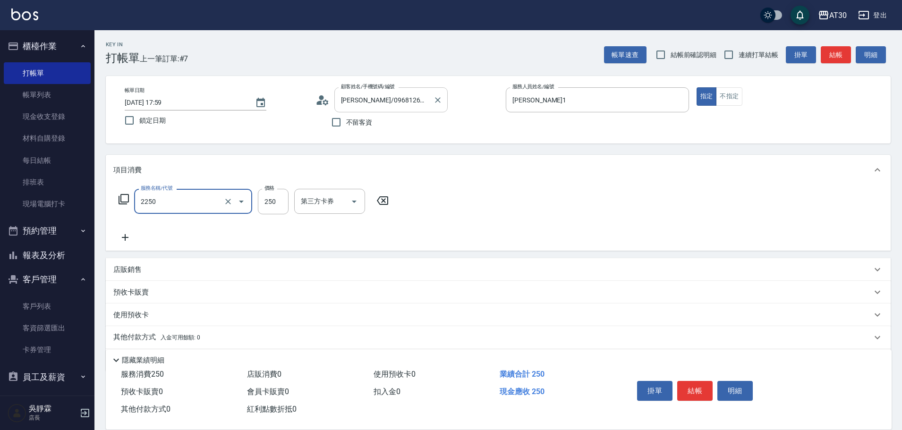
type input "剪髮(2250)"
type input "200"
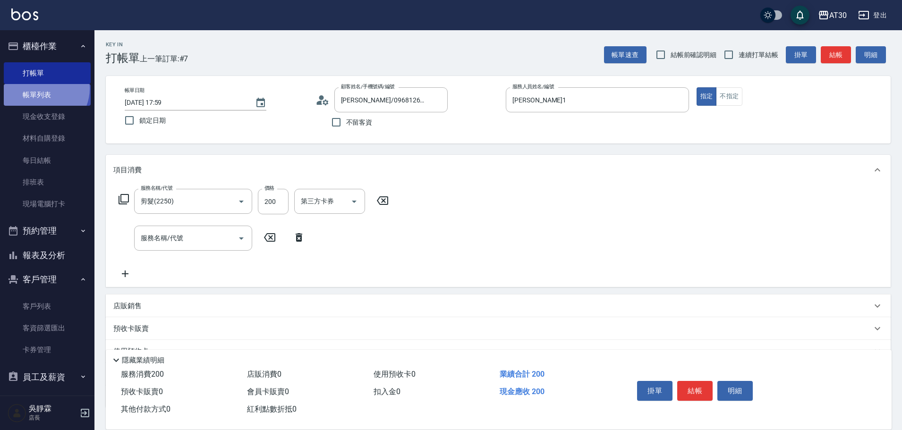
click at [42, 89] on link "帳單列表" at bounding box center [47, 95] width 87 height 22
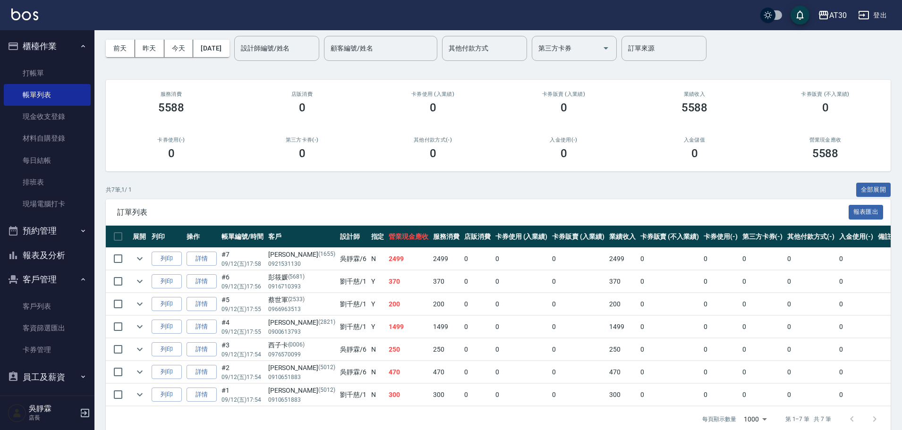
scroll to position [57, 0]
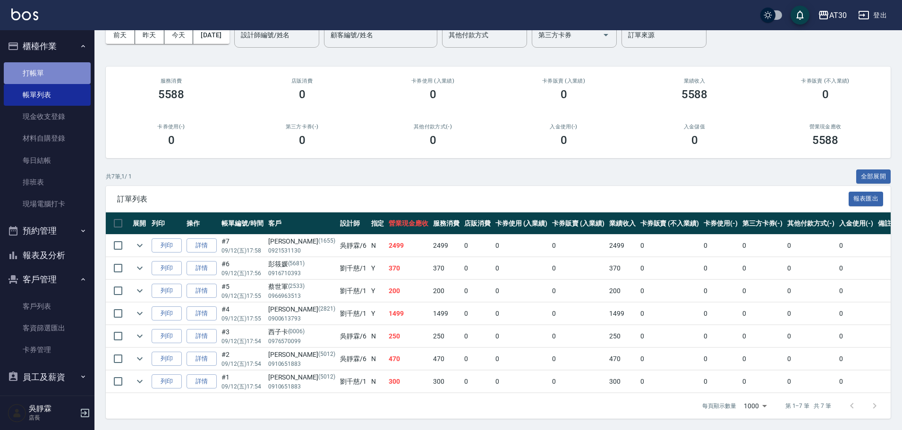
click at [54, 79] on link "打帳單" at bounding box center [47, 73] width 87 height 22
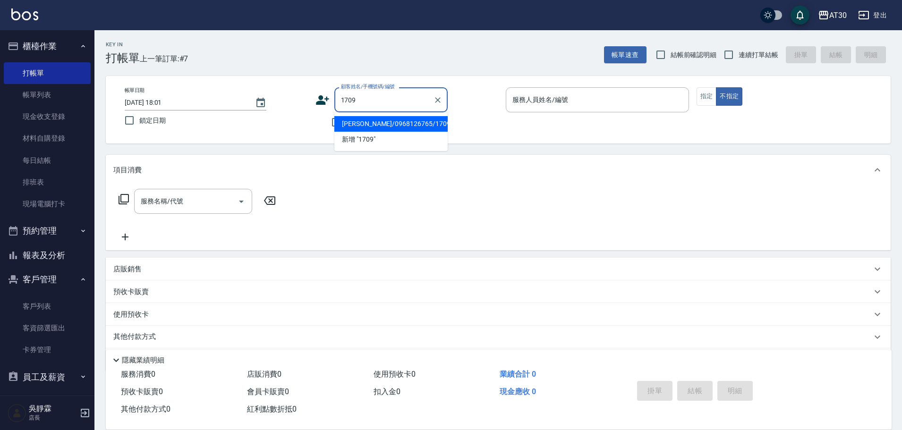
type input "[PERSON_NAME]/0968126765/1709"
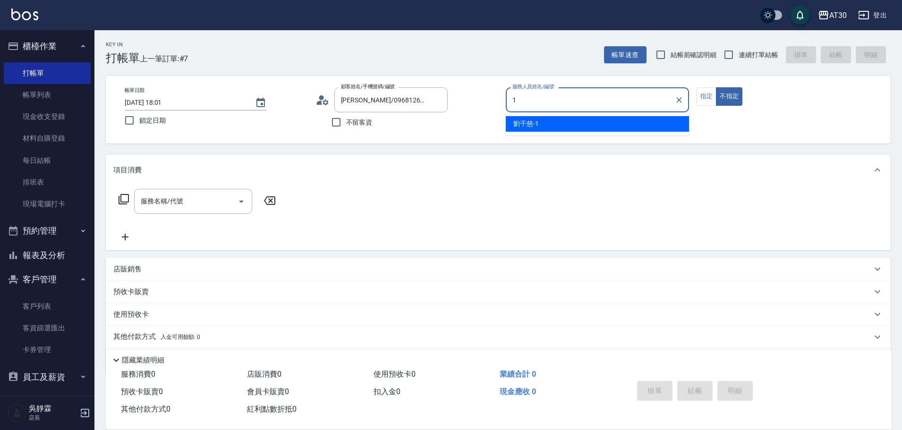
type input "[PERSON_NAME]1"
type button "false"
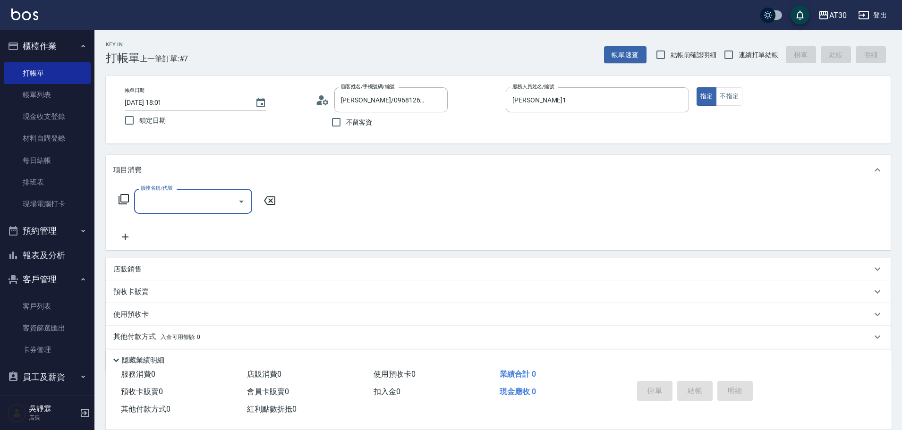
type input "1"
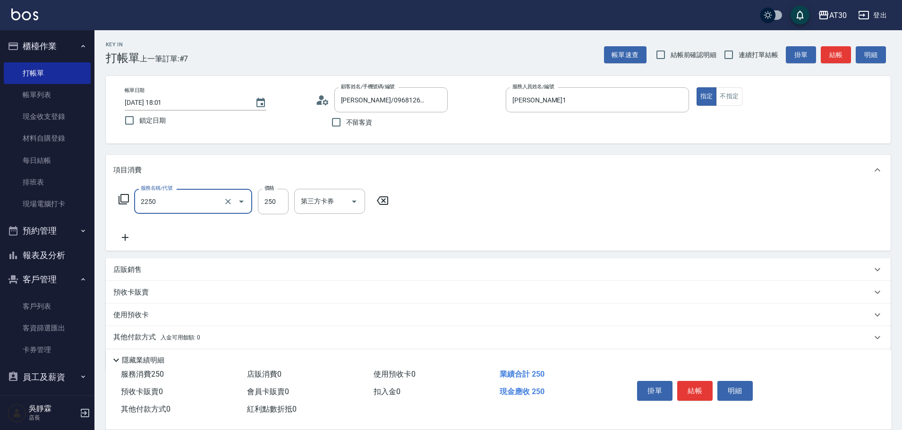
type input "剪髮(2250)"
type input "200"
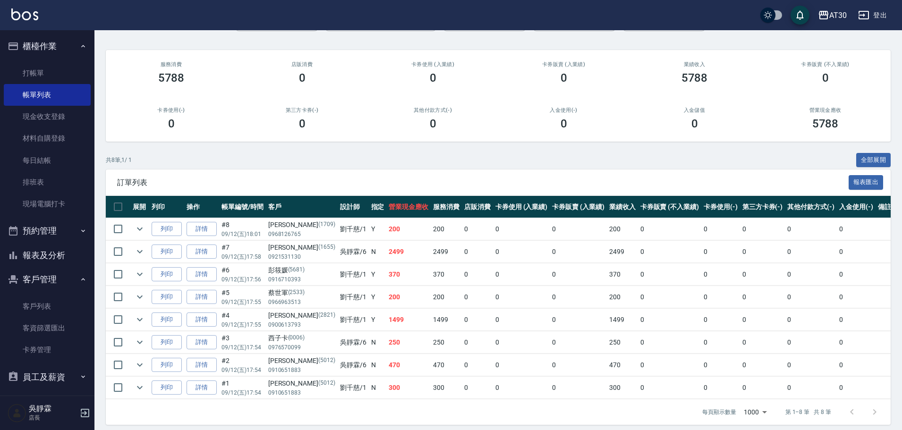
scroll to position [79, 0]
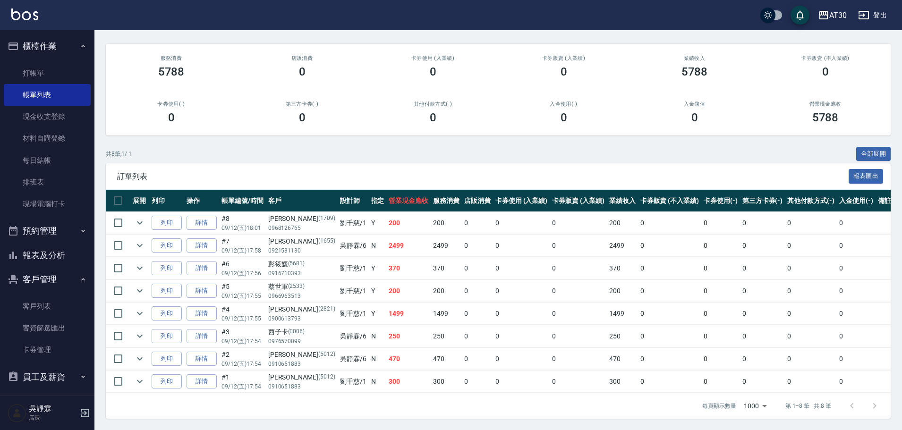
click at [56, 257] on button "報表及分析" at bounding box center [47, 255] width 87 height 25
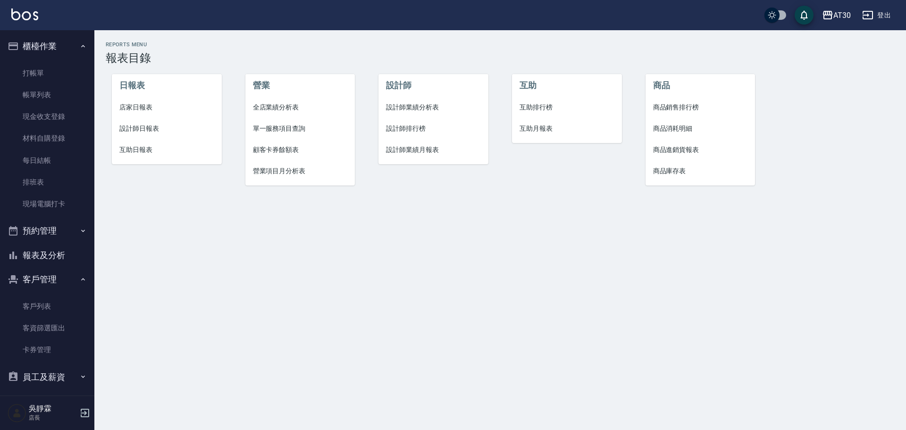
click at [406, 126] on span "設計師排行榜" at bounding box center [433, 129] width 95 height 10
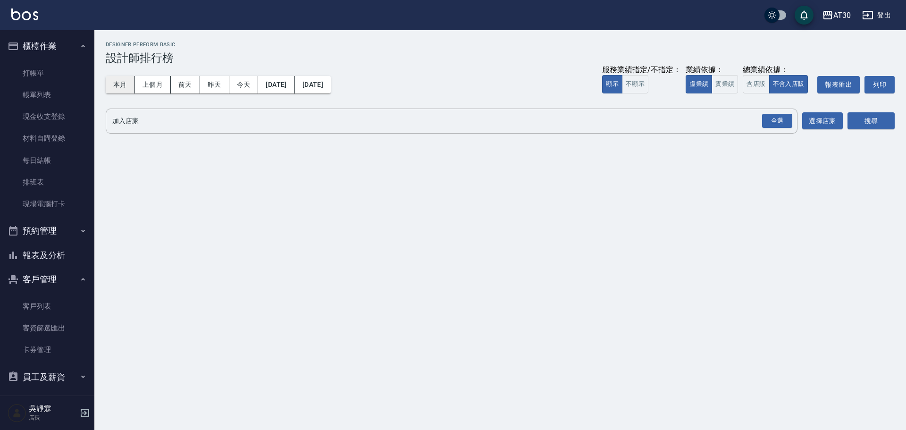
click at [123, 84] on button "本月" at bounding box center [120, 84] width 29 height 17
click at [774, 119] on div "全選" at bounding box center [777, 121] width 30 height 15
click at [870, 119] on button "搜尋" at bounding box center [871, 121] width 47 height 17
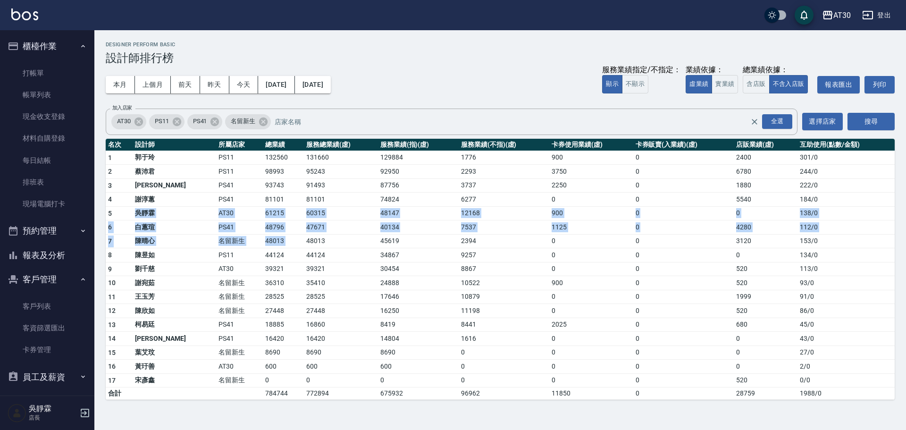
drag, startPoint x: 136, startPoint y: 213, endPoint x: 270, endPoint y: 242, distance: 137.6
click at [270, 242] on tbody "1 [PERSON_NAME]PS11 132560 131660 129884 1776 900 0 2400 301 / 0 2 [PERSON_NAME…" at bounding box center [500, 275] width 789 height 249
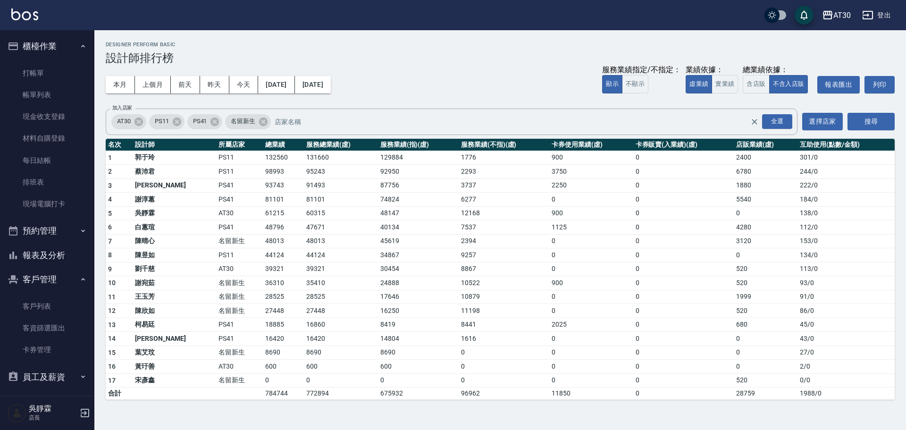
click at [378, 247] on td "45619" at bounding box center [418, 241] width 81 height 14
click at [35, 309] on link "客戶列表" at bounding box center [47, 306] width 87 height 22
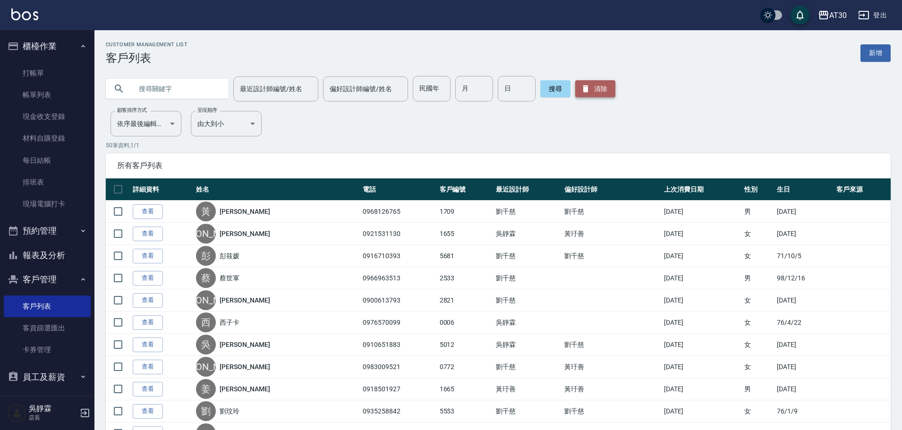
click at [591, 85] on button "清除" at bounding box center [595, 88] width 40 height 17
